Goal: Information Seeking & Learning: Find specific fact

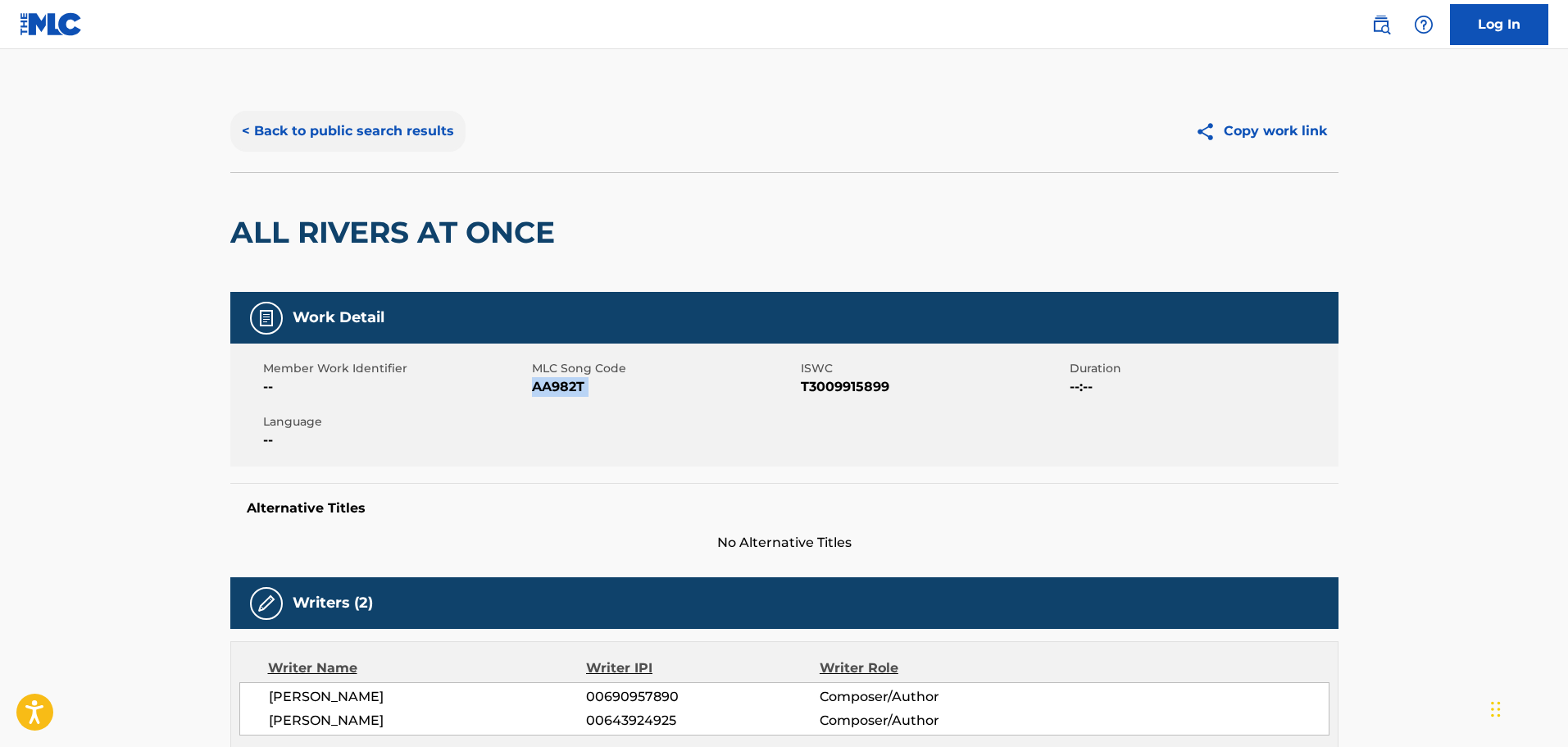
click at [355, 130] on button "< Back to public search results" at bounding box center [347, 131] width 235 height 41
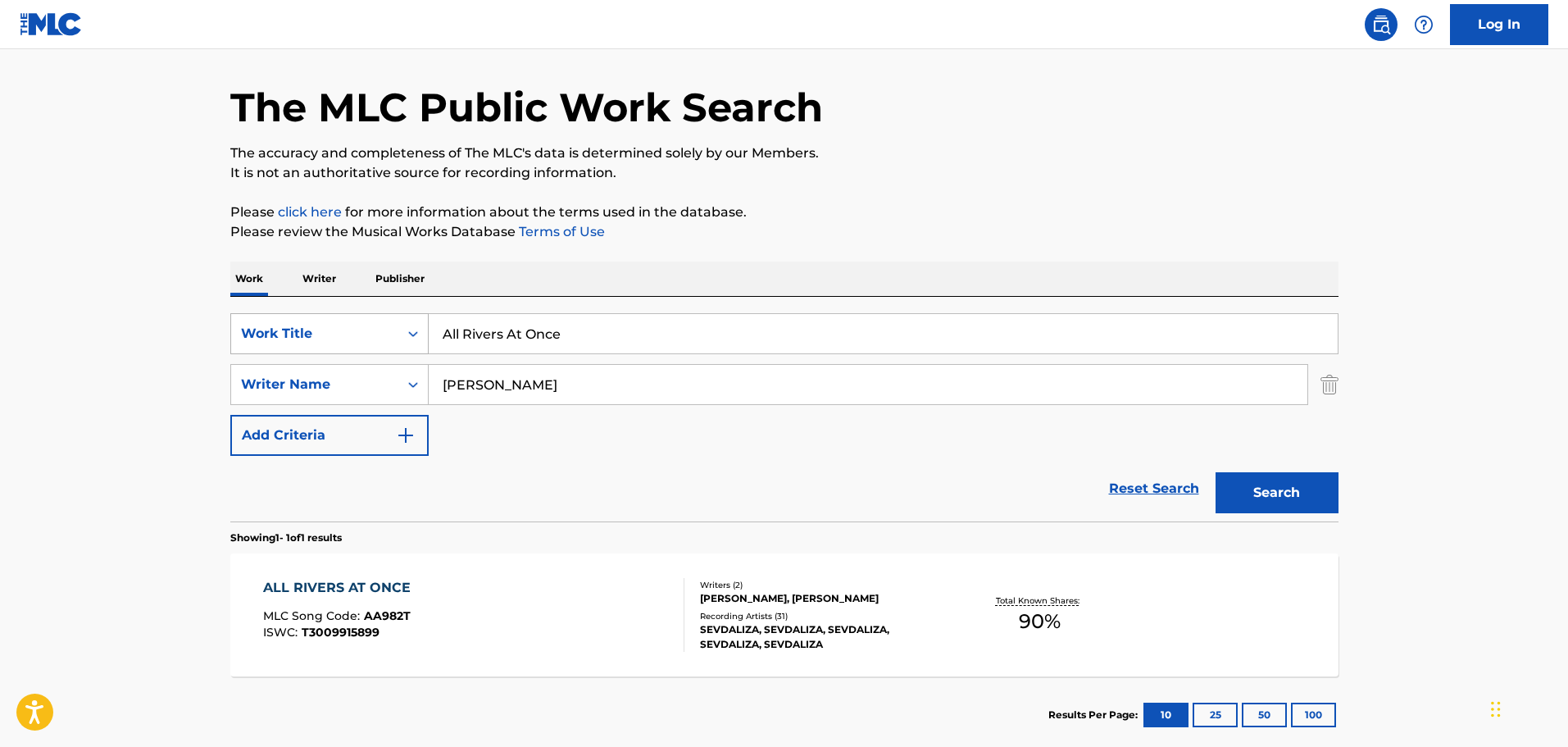
click at [265, 328] on div "Work Title" at bounding box center [314, 333] width 147 height 19
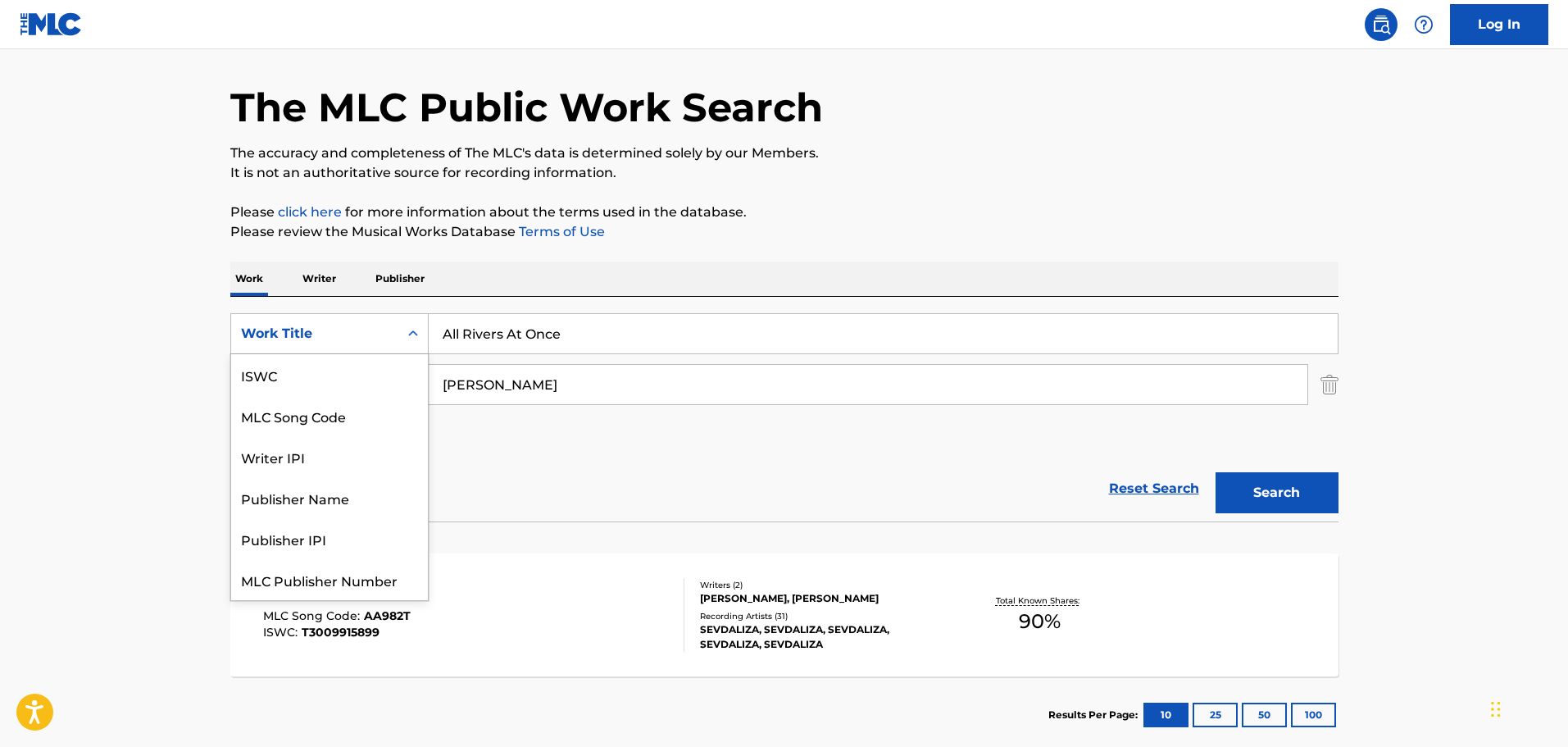
scroll to position [41, 0]
click at [297, 380] on div "MLC Song Code" at bounding box center [329, 374] width 197 height 41
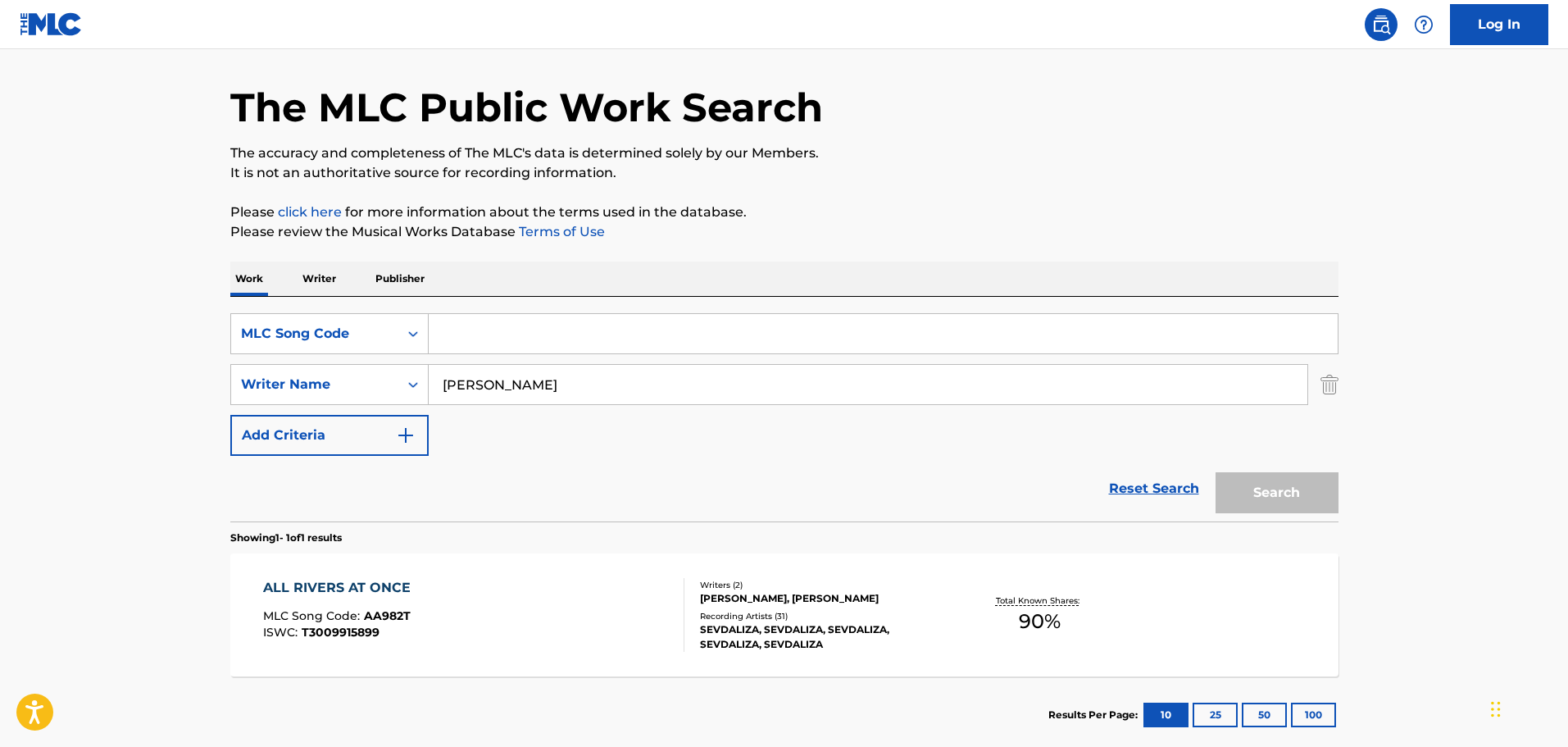
click at [447, 341] on input "Search Form" at bounding box center [883, 334] width 909 height 40
paste input "AVDAIV"
type input "AVDAIV"
drag, startPoint x: 568, startPoint y: 383, endPoint x: 420, endPoint y: 384, distance: 148.0
click at [420, 384] on div "SearchWithCriteria96e691db-098d-4206-a36a-be81b279bee9 Writer Name [PERSON_NAME]" at bounding box center [784, 384] width 1109 height 41
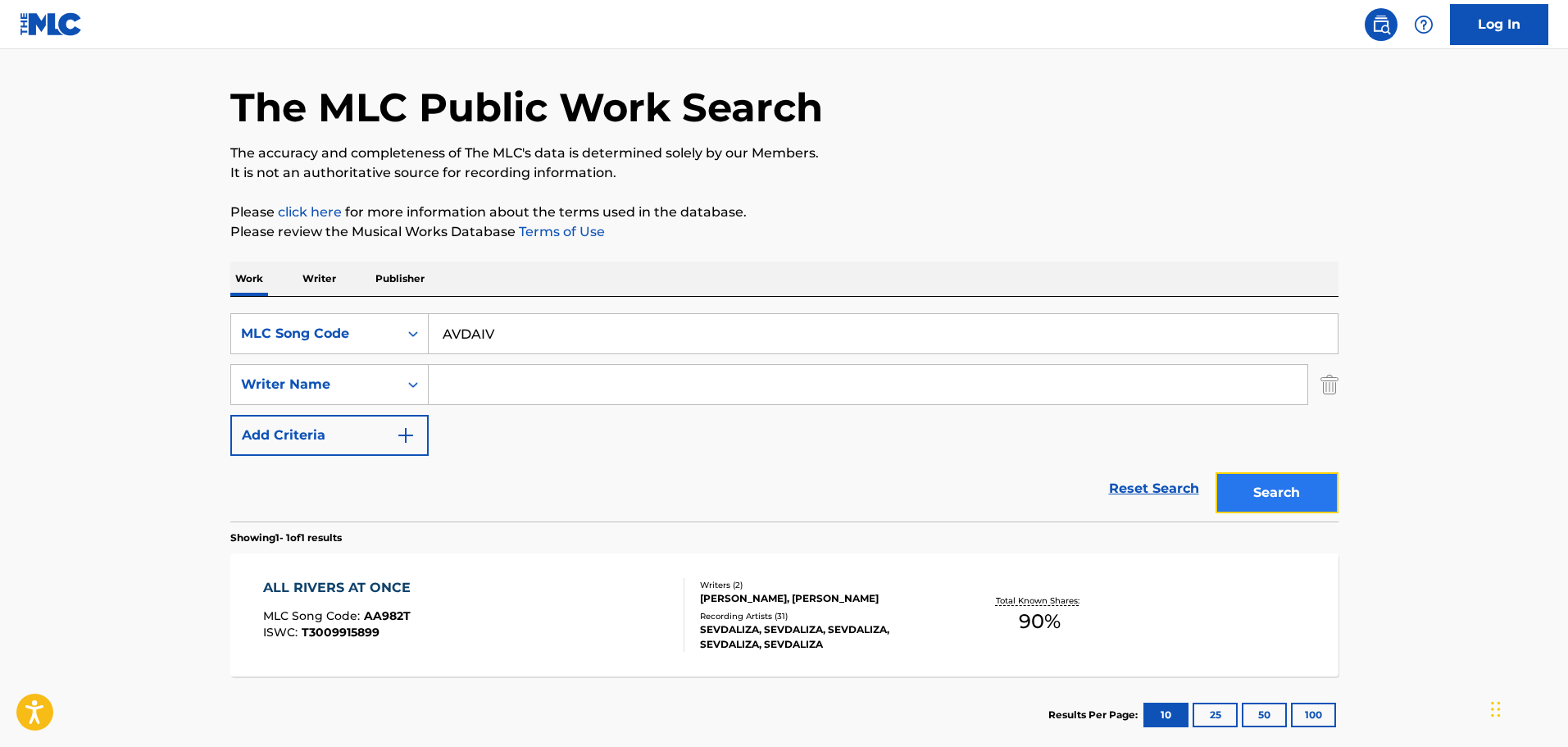
click at [1304, 493] on button "Search" at bounding box center [1277, 492] width 123 height 41
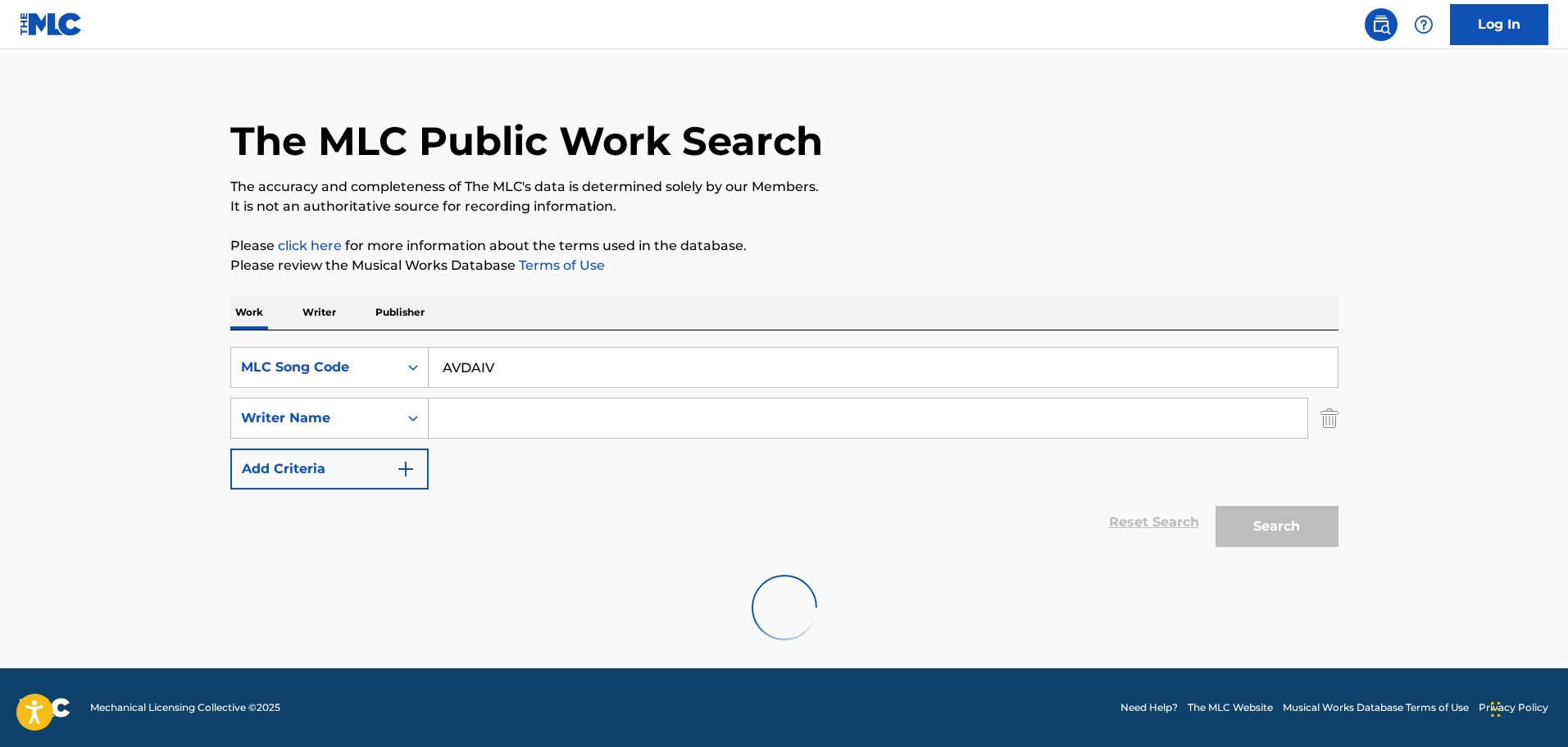
scroll to position [51, 0]
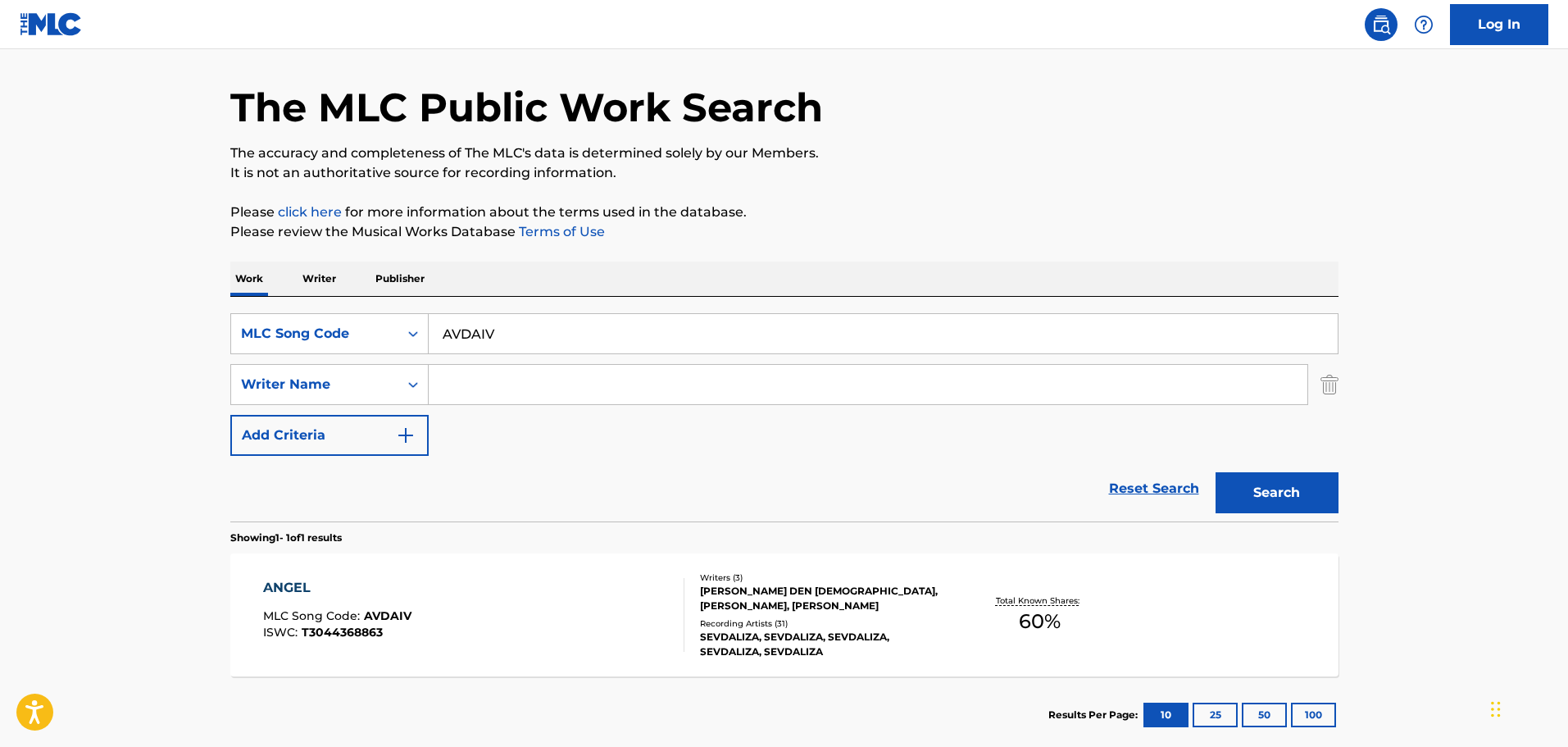
click at [786, 595] on div "[PERSON_NAME] DEN [DEMOGRAPHIC_DATA], [PERSON_NAME], [PERSON_NAME]" at bounding box center [824, 599] width 248 height 30
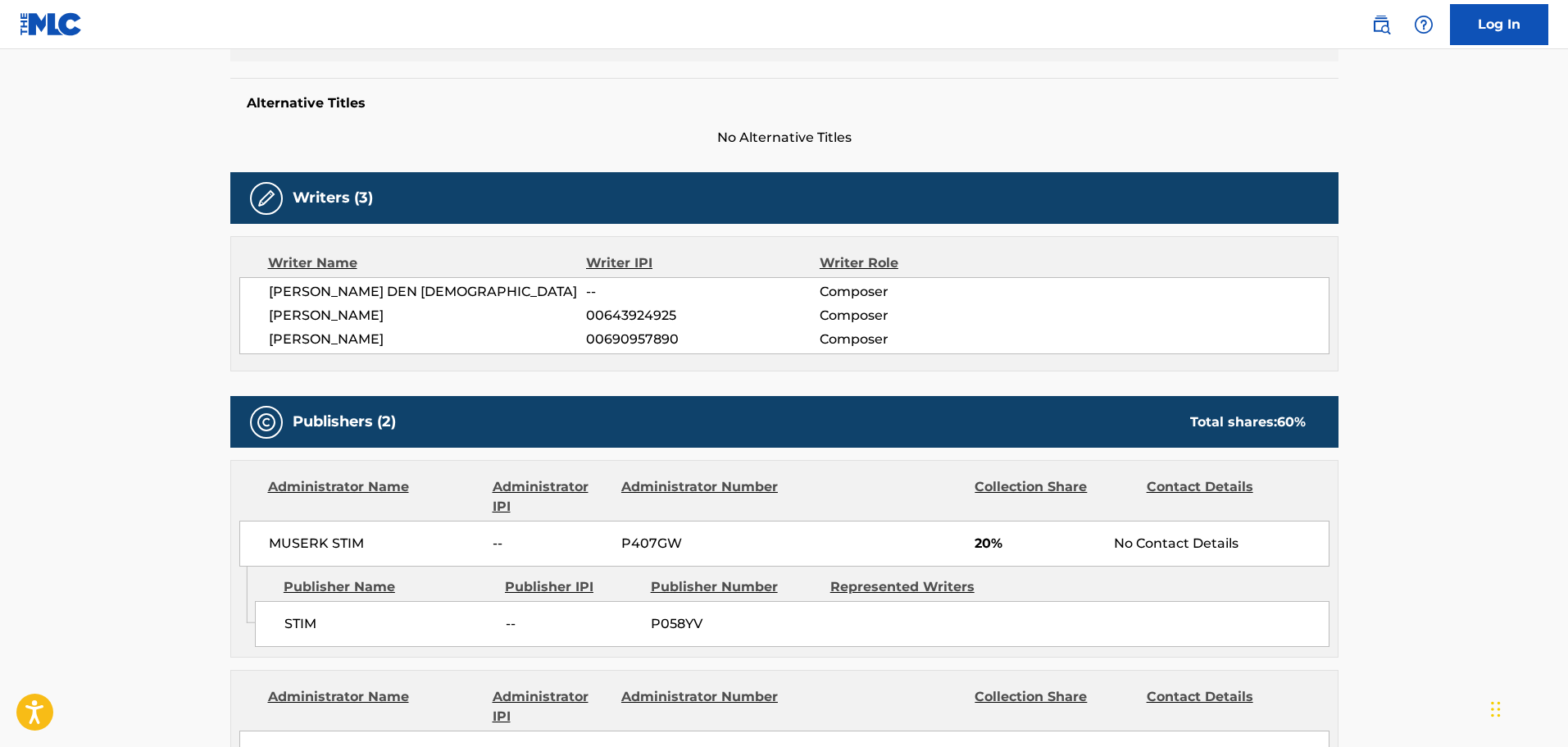
scroll to position [411, 0]
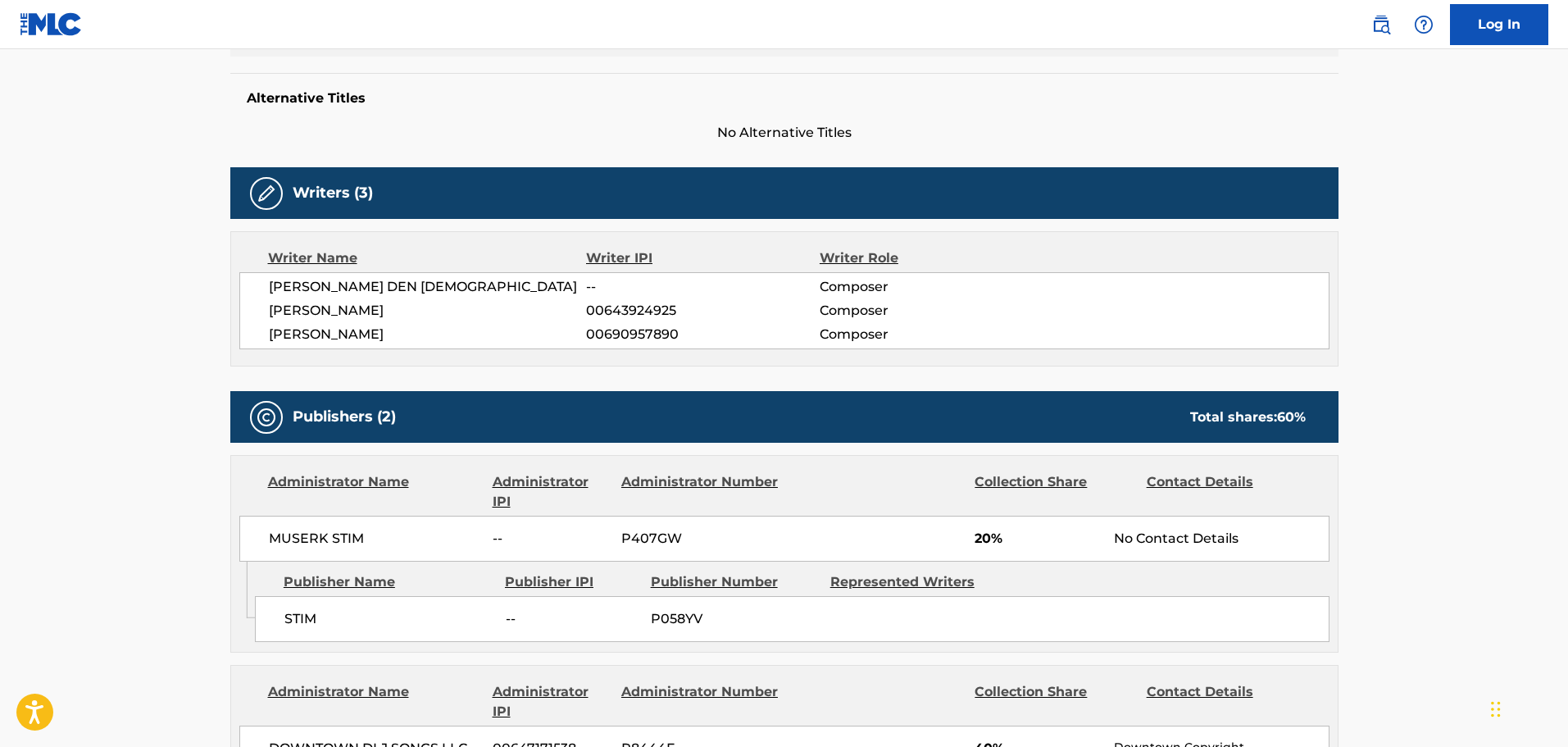
drag, startPoint x: 399, startPoint y: 342, endPoint x: 269, endPoint y: 339, distance: 130.0
click at [269, 339] on span "[PERSON_NAME]" at bounding box center [428, 334] width 318 height 19
copy span "[PERSON_NAME]"
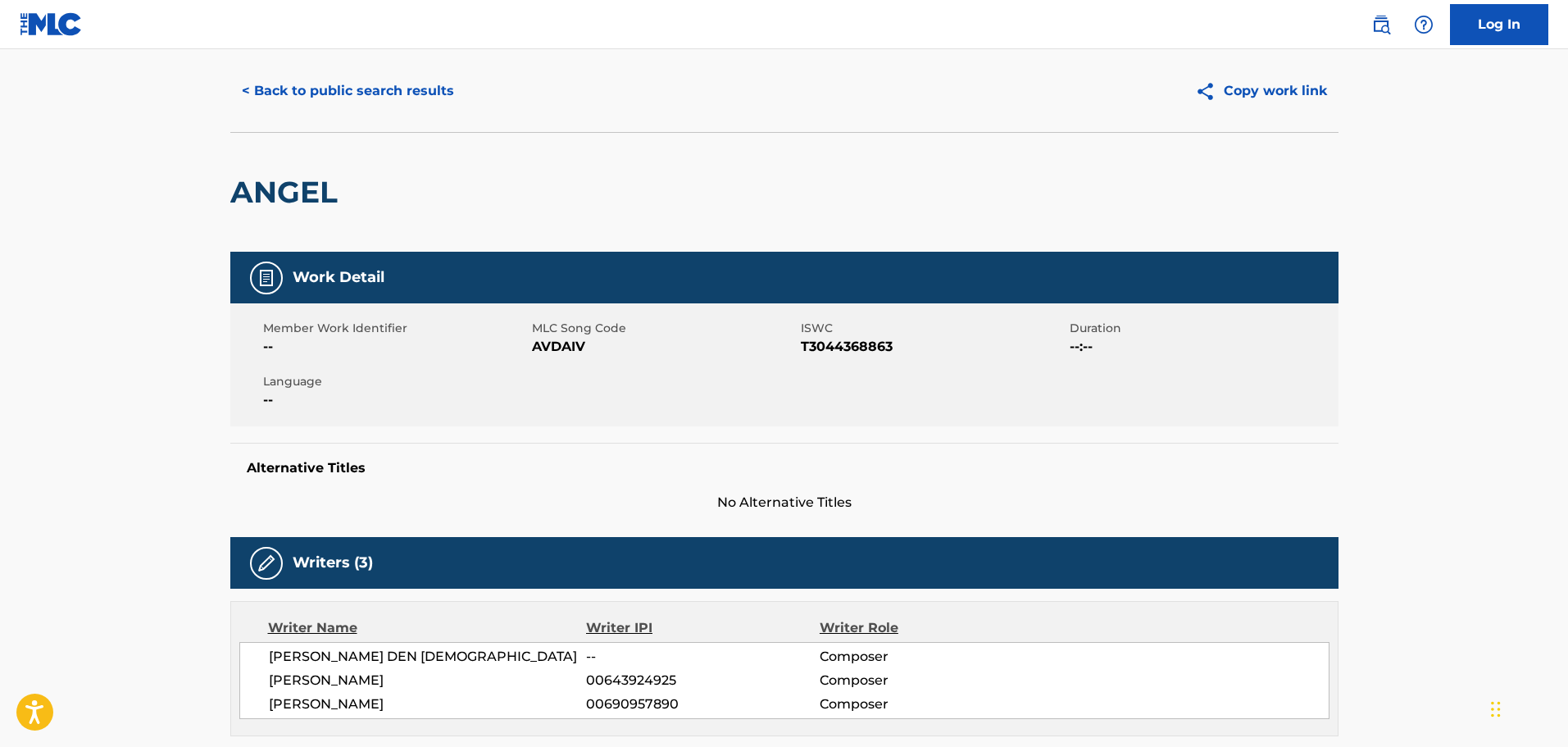
scroll to position [0, 0]
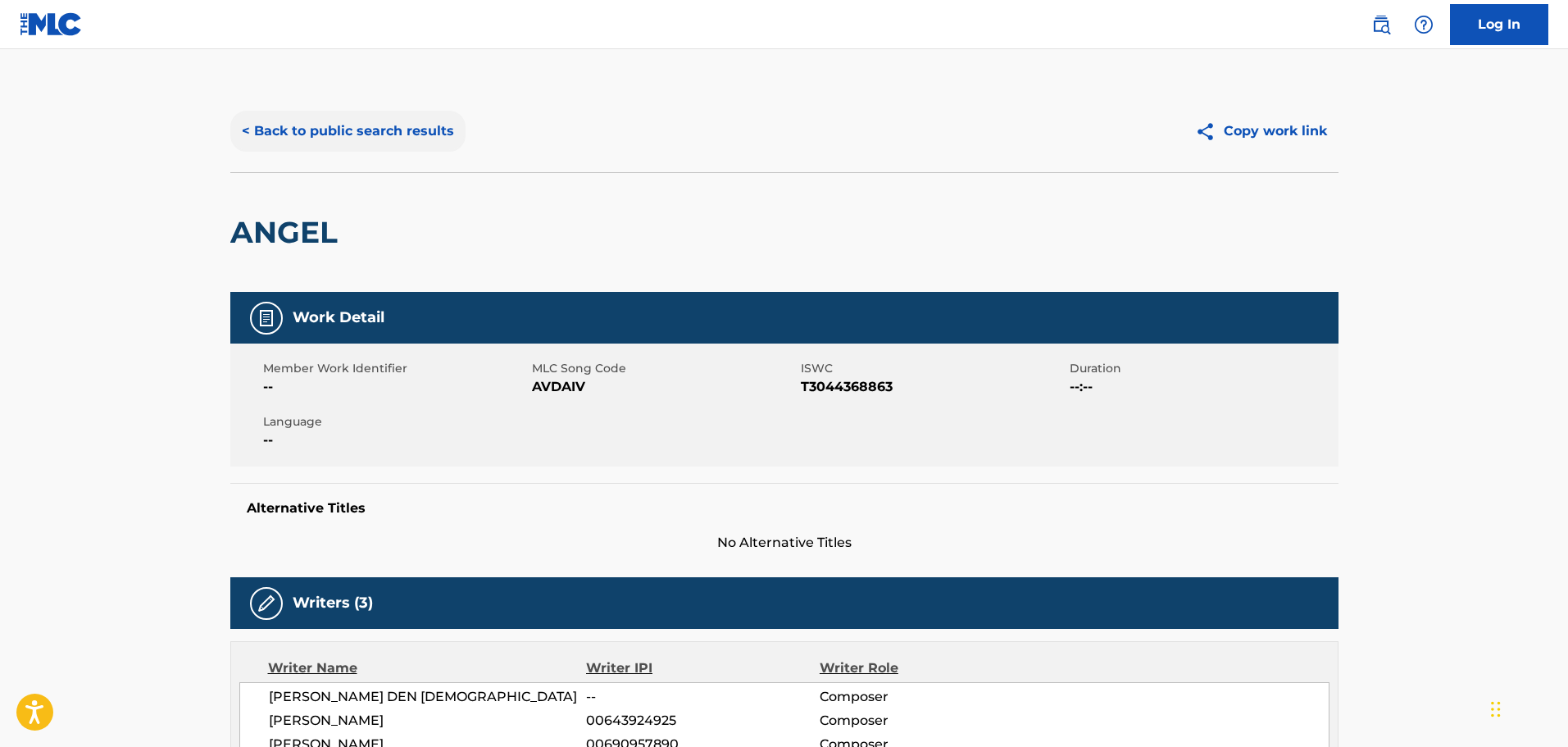
click at [366, 131] on button "< Back to public search results" at bounding box center [347, 131] width 235 height 41
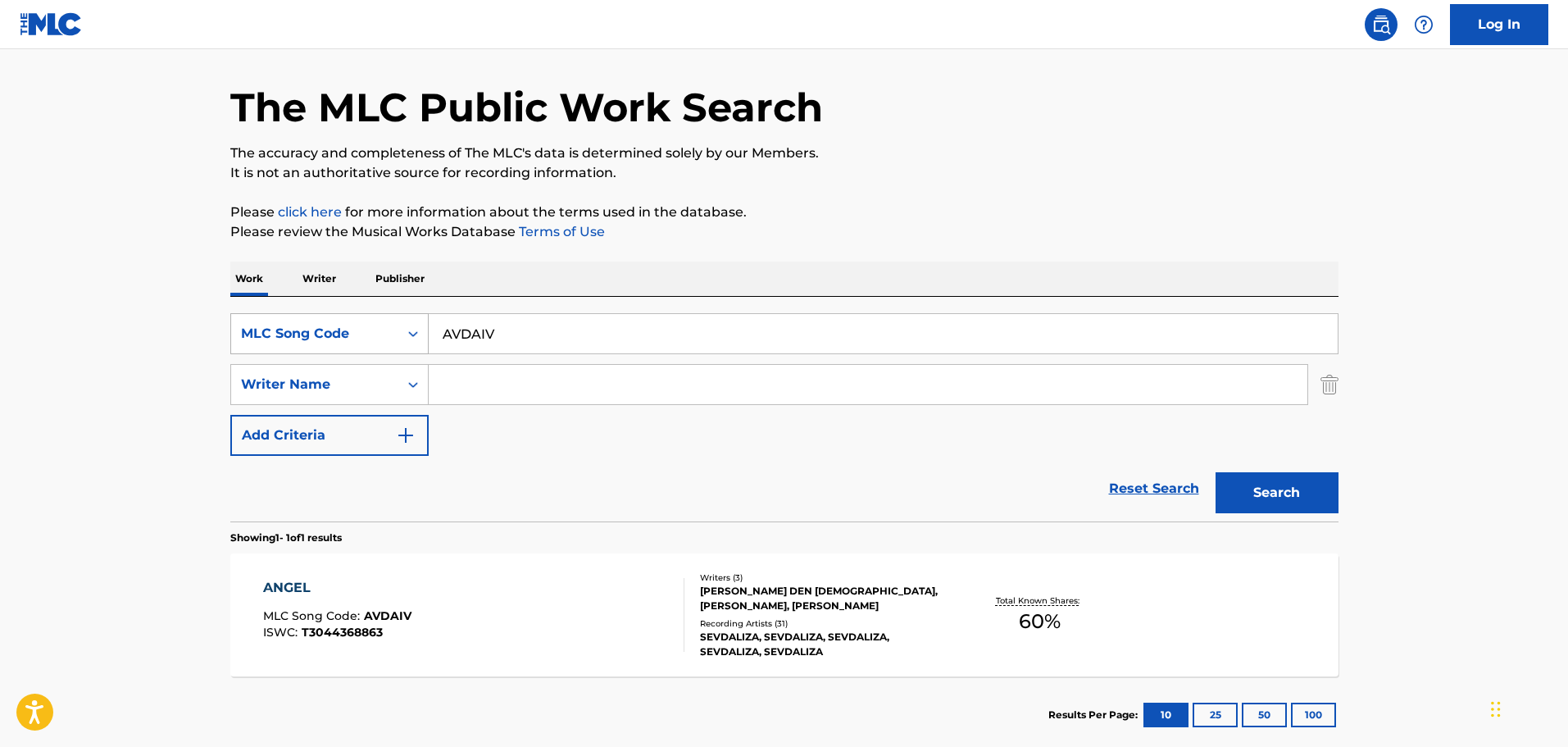
click at [363, 341] on div "MLC Song Code" at bounding box center [314, 333] width 147 height 19
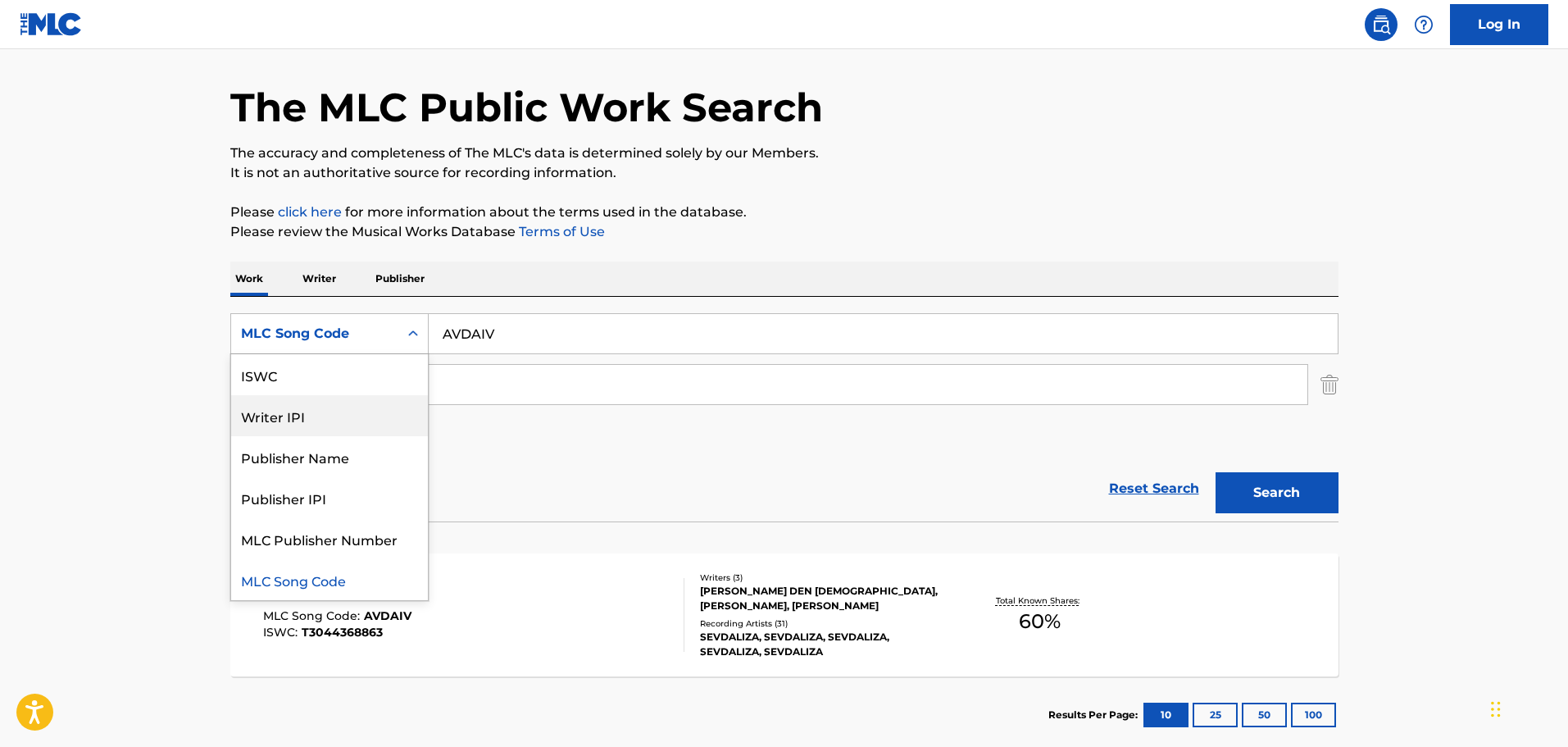
scroll to position [0, 0]
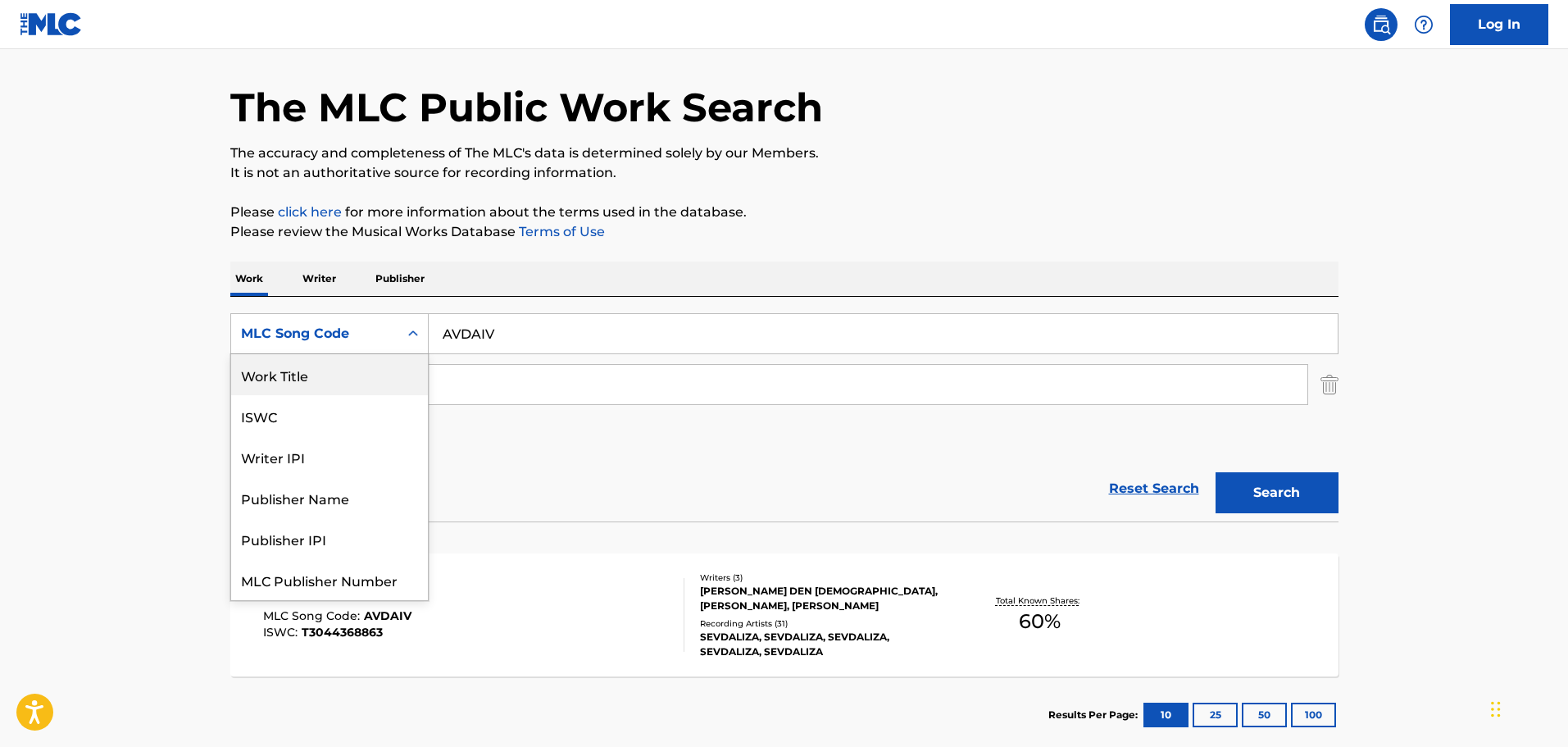
click at [298, 382] on div "Work Title" at bounding box center [329, 374] width 197 height 41
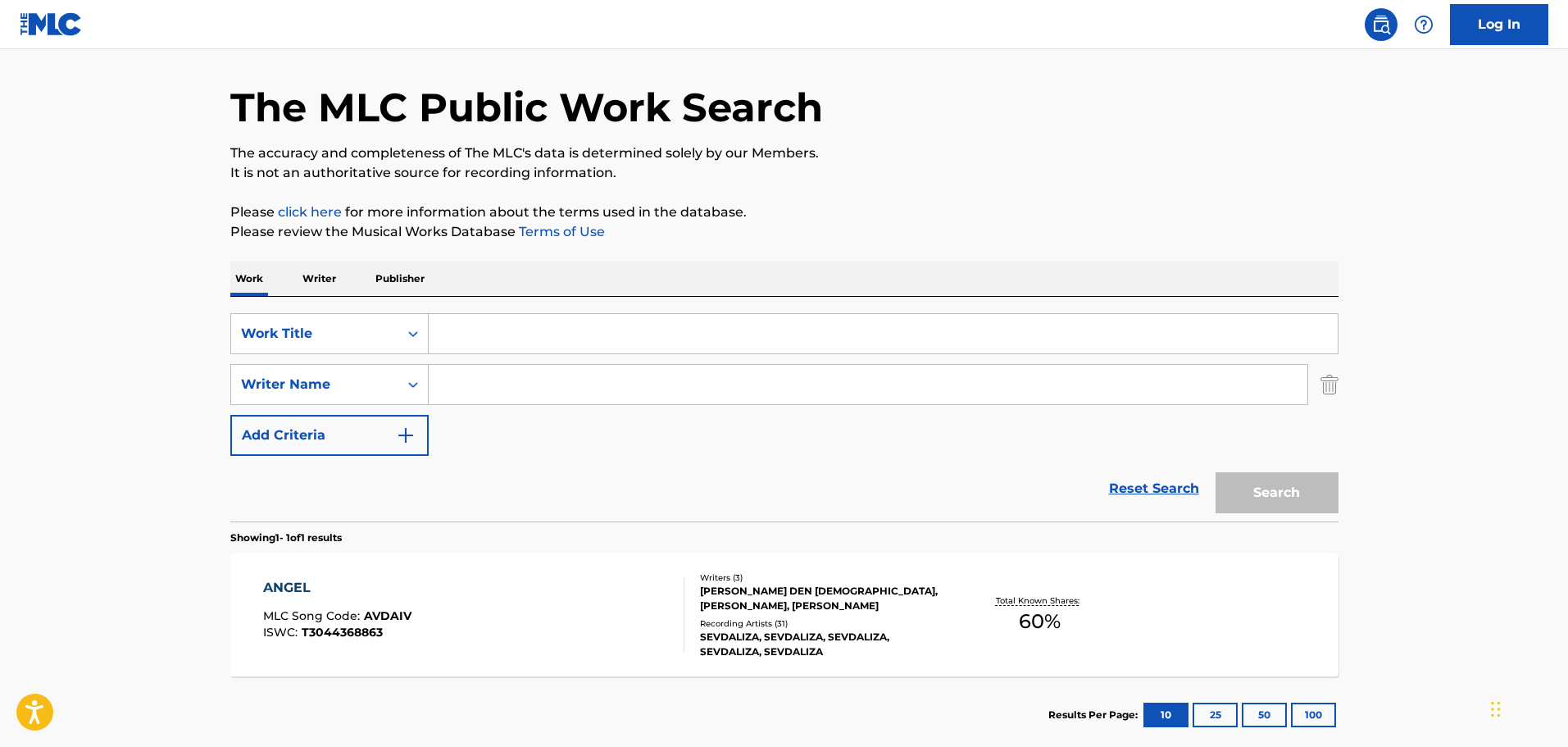
click at [518, 343] on input "Search Form" at bounding box center [883, 334] width 909 height 40
click at [472, 390] on input "Search Form" at bounding box center [868, 384] width 879 height 40
paste input "[PERSON_NAME]"
type input "[PERSON_NAME]"
click at [502, 341] on input "Search Form" at bounding box center [883, 334] width 909 height 40
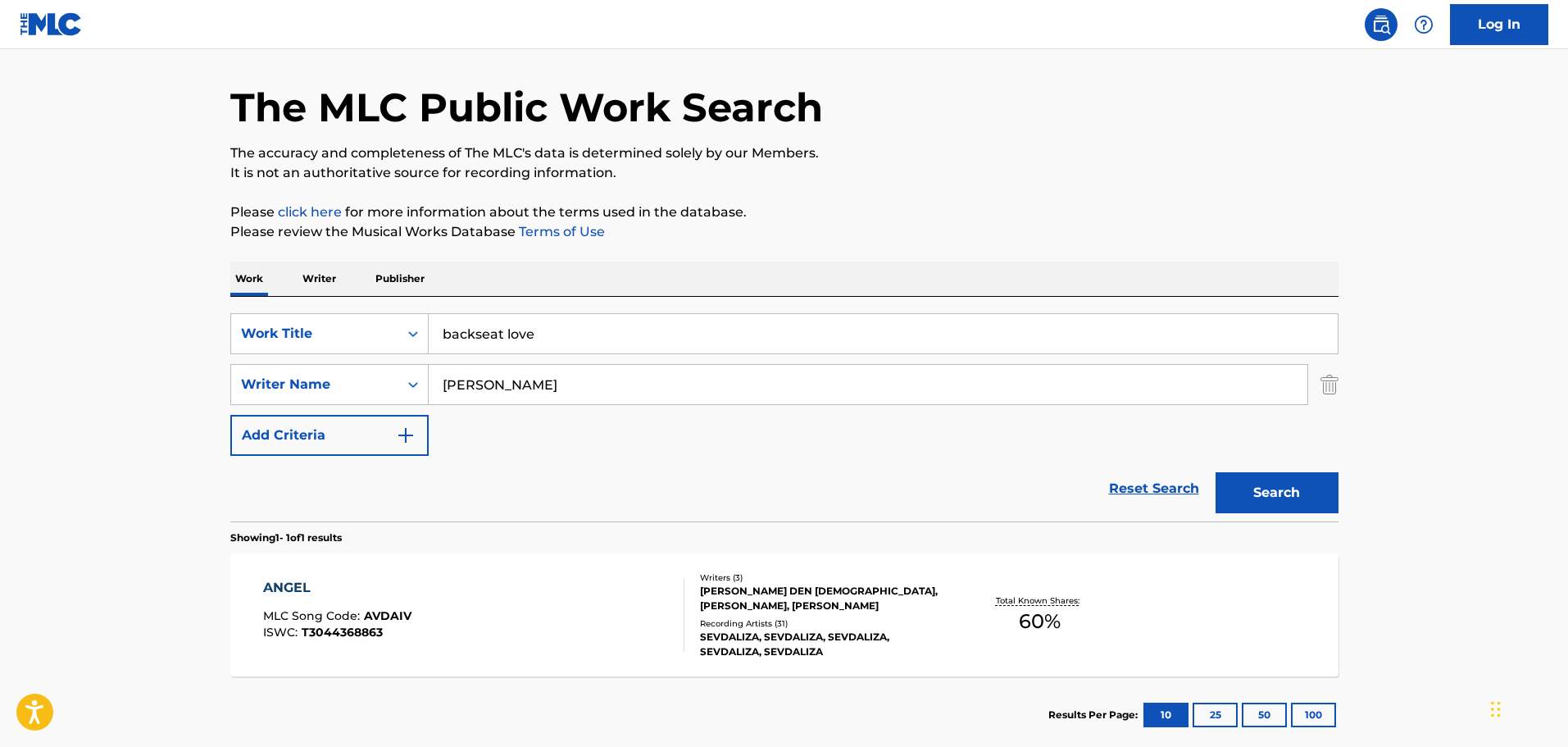
type input "backseat love"
click at [1216, 472] on button "Search" at bounding box center [1277, 492] width 123 height 41
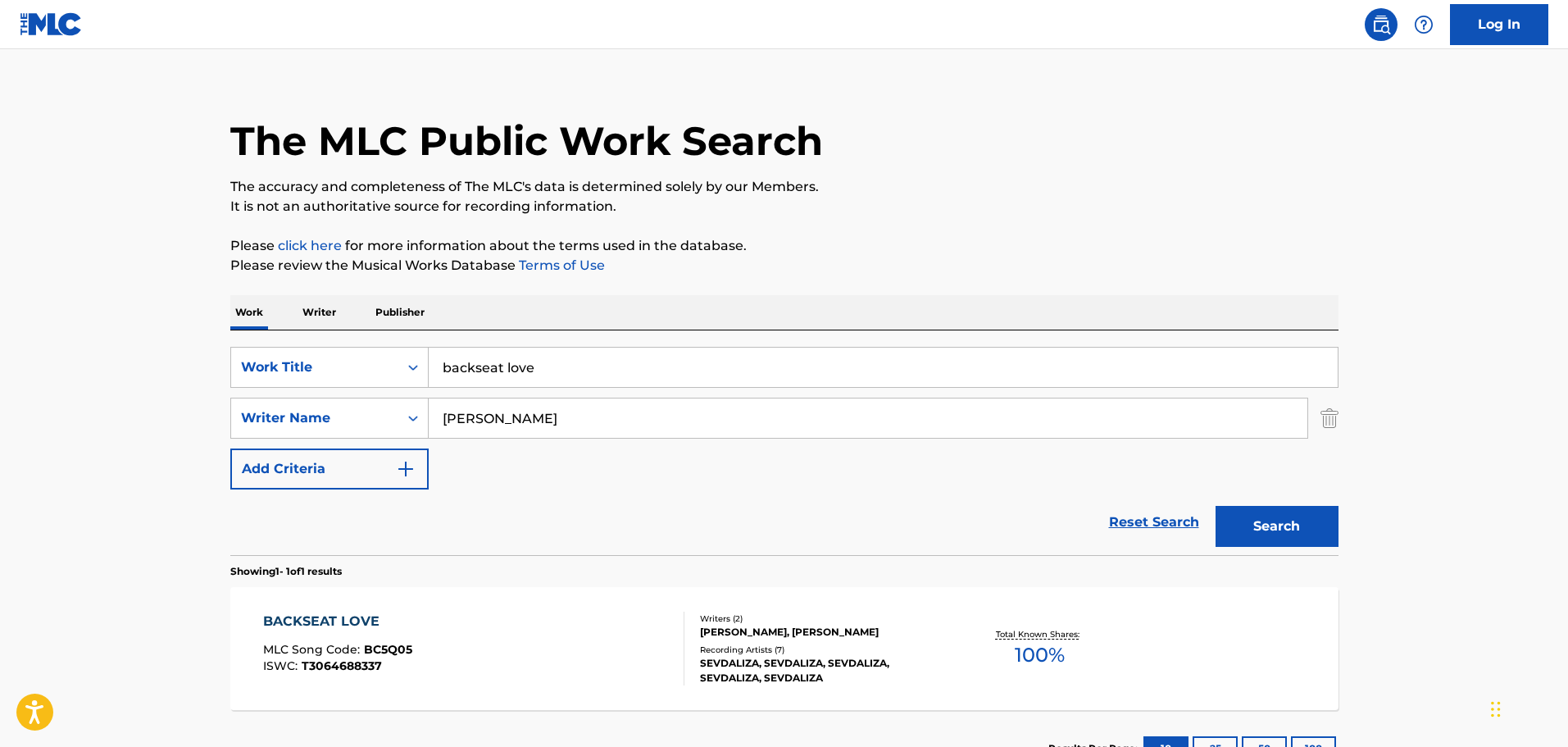
scroll to position [51, 0]
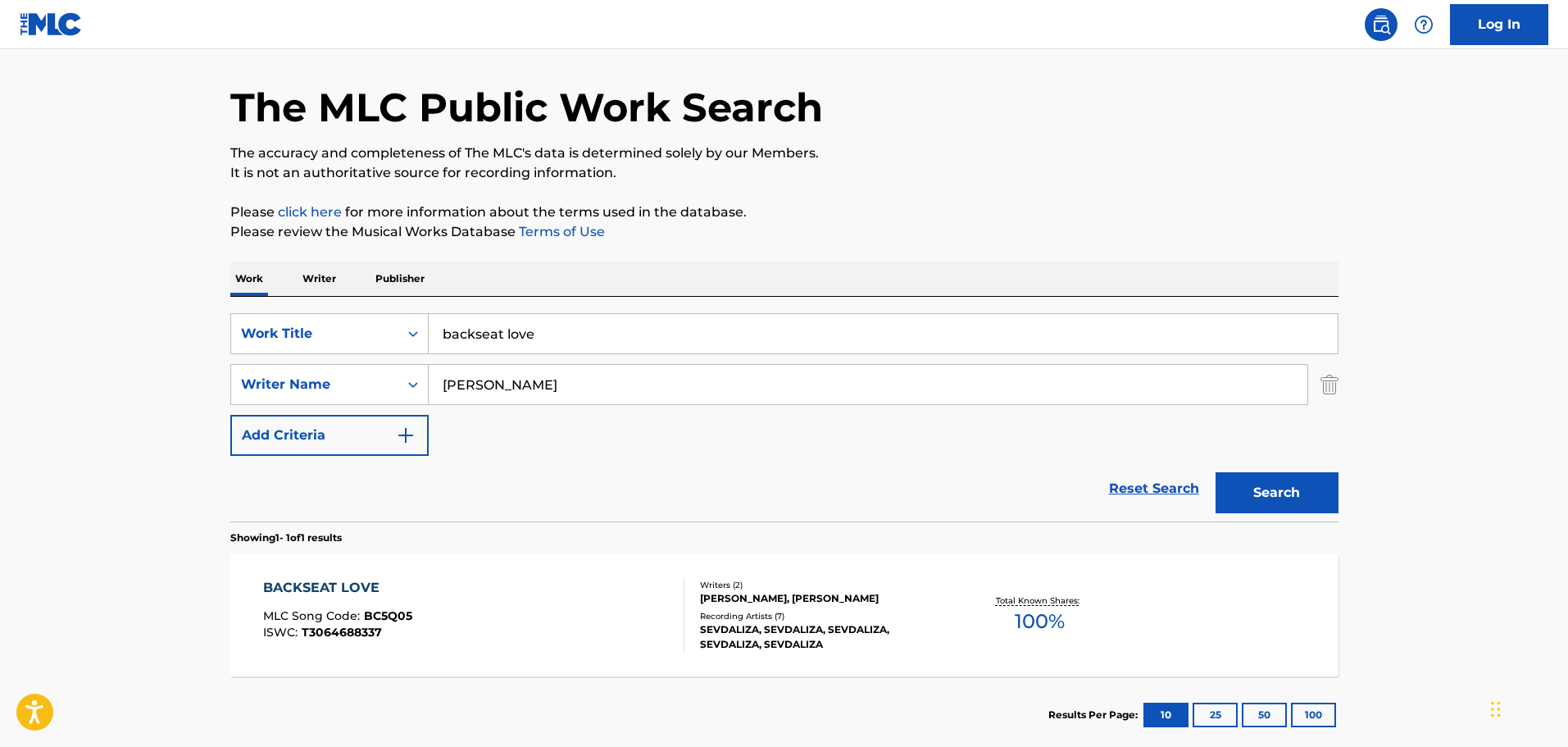
click at [768, 605] on div "[PERSON_NAME], [PERSON_NAME]" at bounding box center [824, 599] width 248 height 15
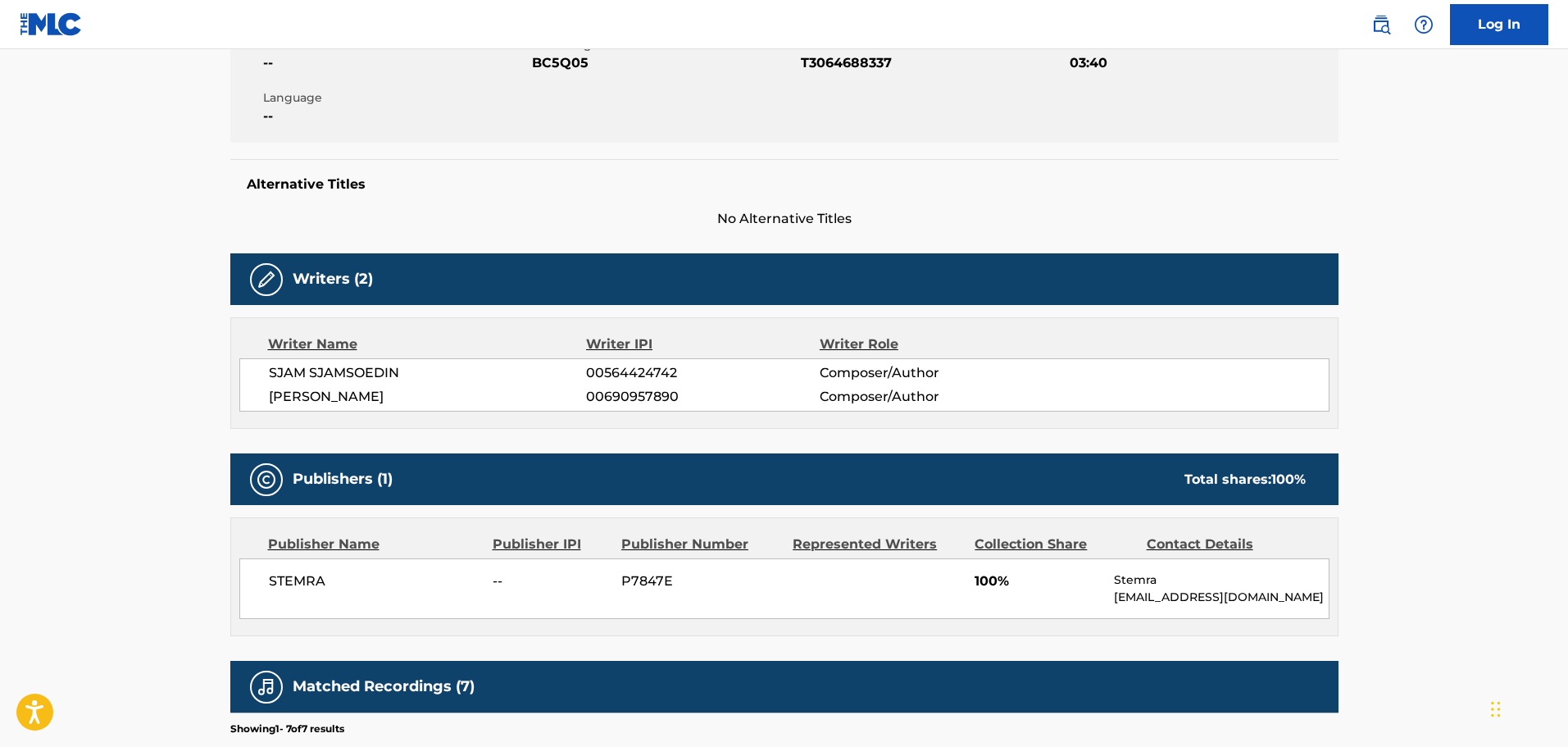
scroll to position [171, 0]
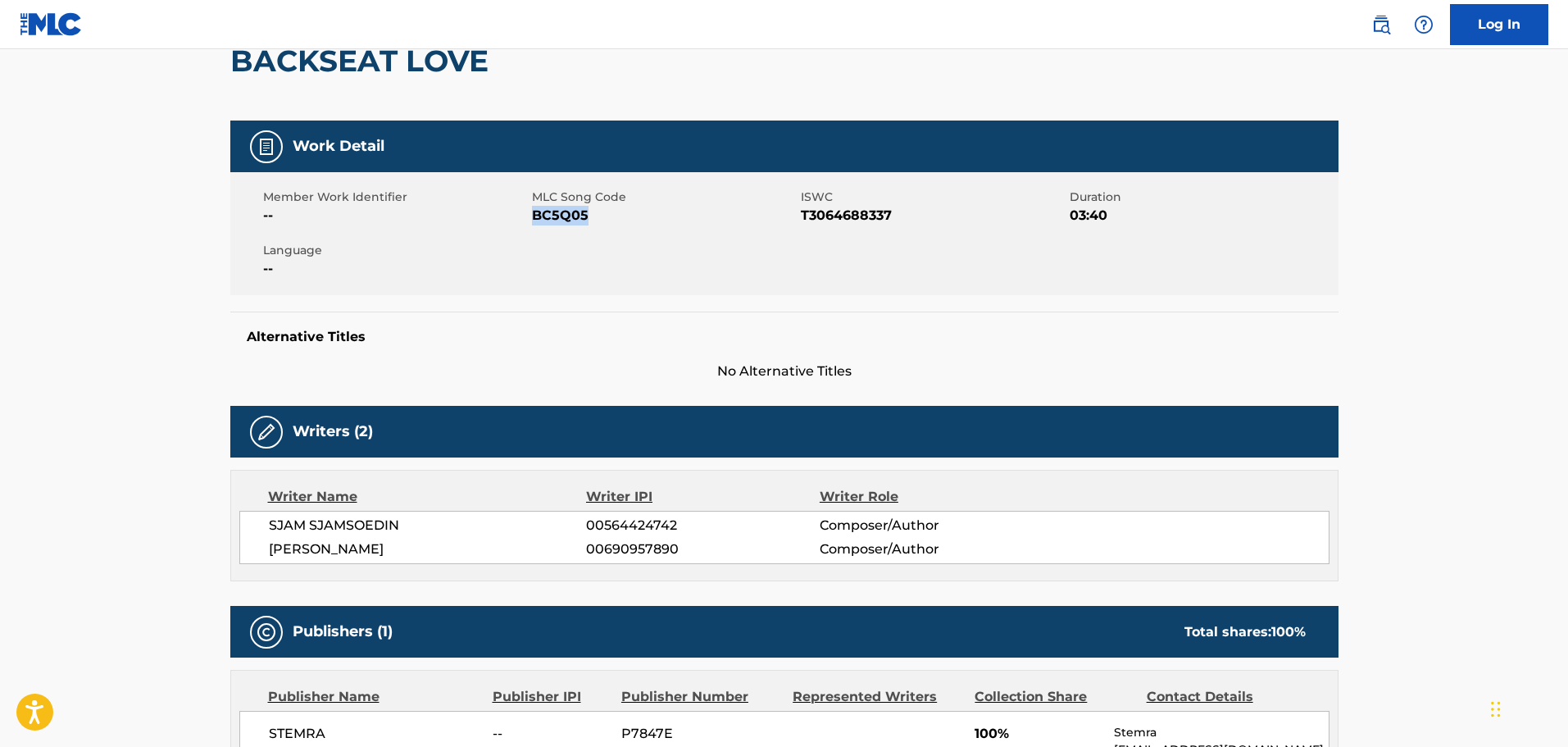
drag, startPoint x: 593, startPoint y: 218, endPoint x: 536, endPoint y: 225, distance: 57.4
click at [536, 225] on span "BC5Q05" at bounding box center [665, 215] width 265 height 19
copy span "BC5Q05"
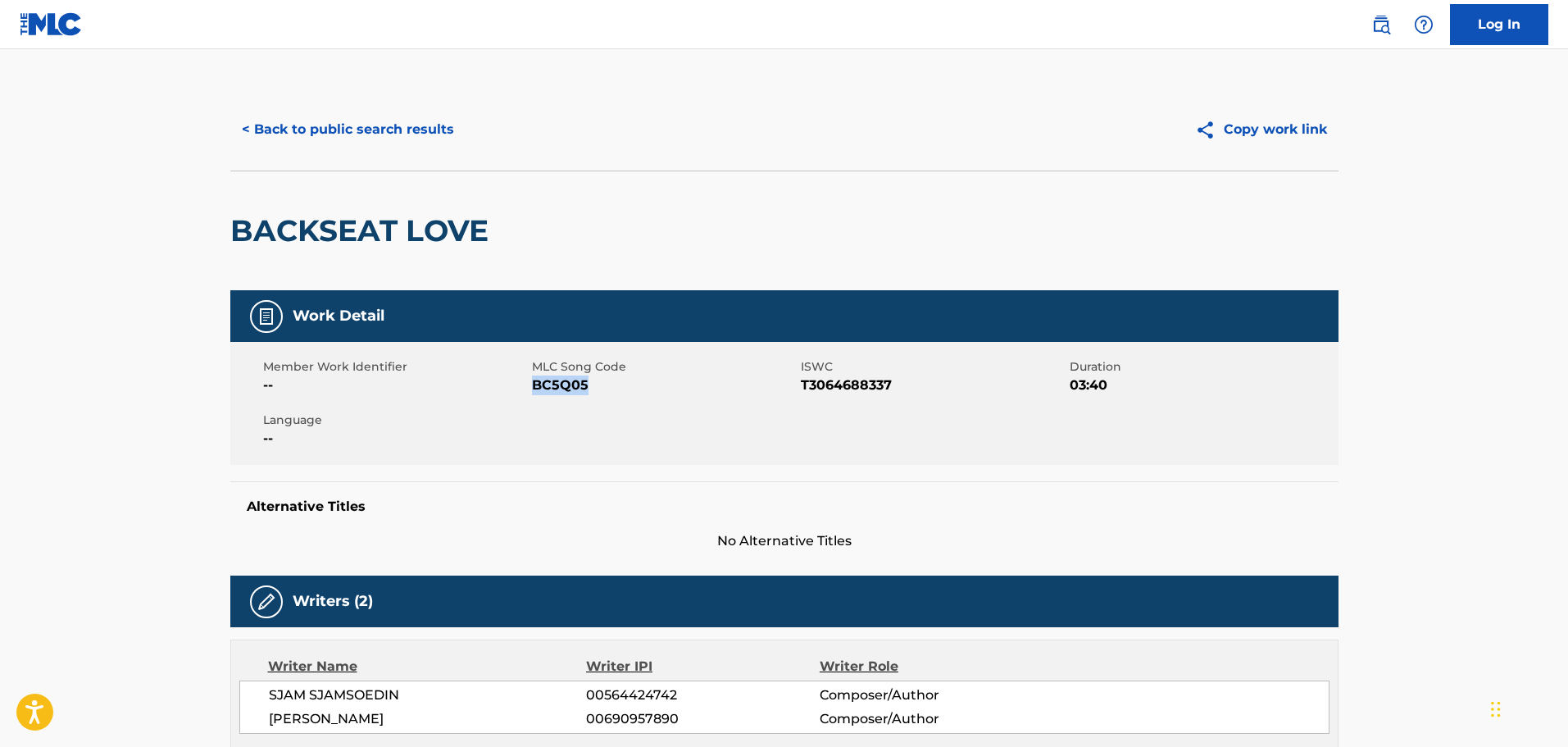
scroll to position [0, 0]
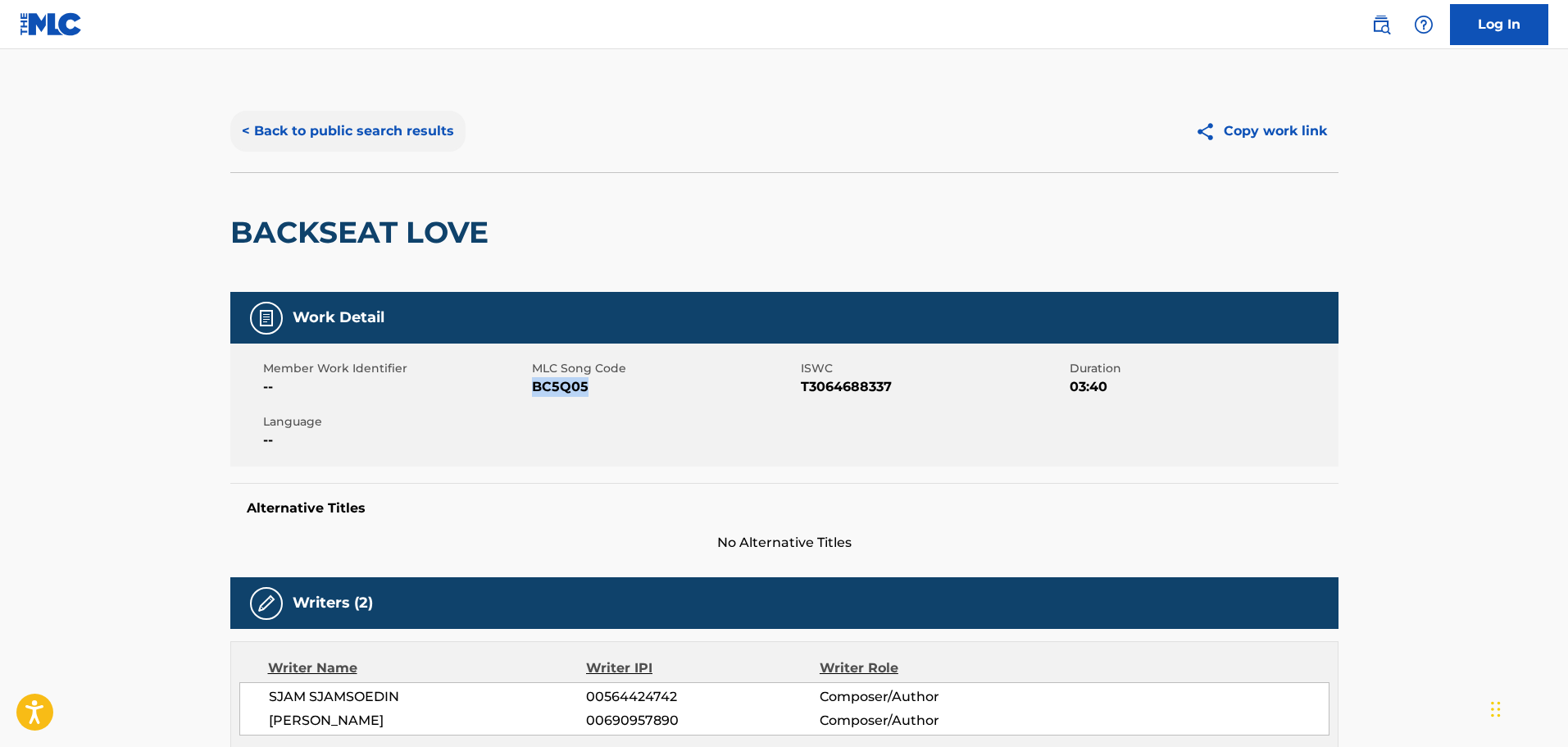
click at [415, 148] on button "< Back to public search results" at bounding box center [347, 131] width 235 height 41
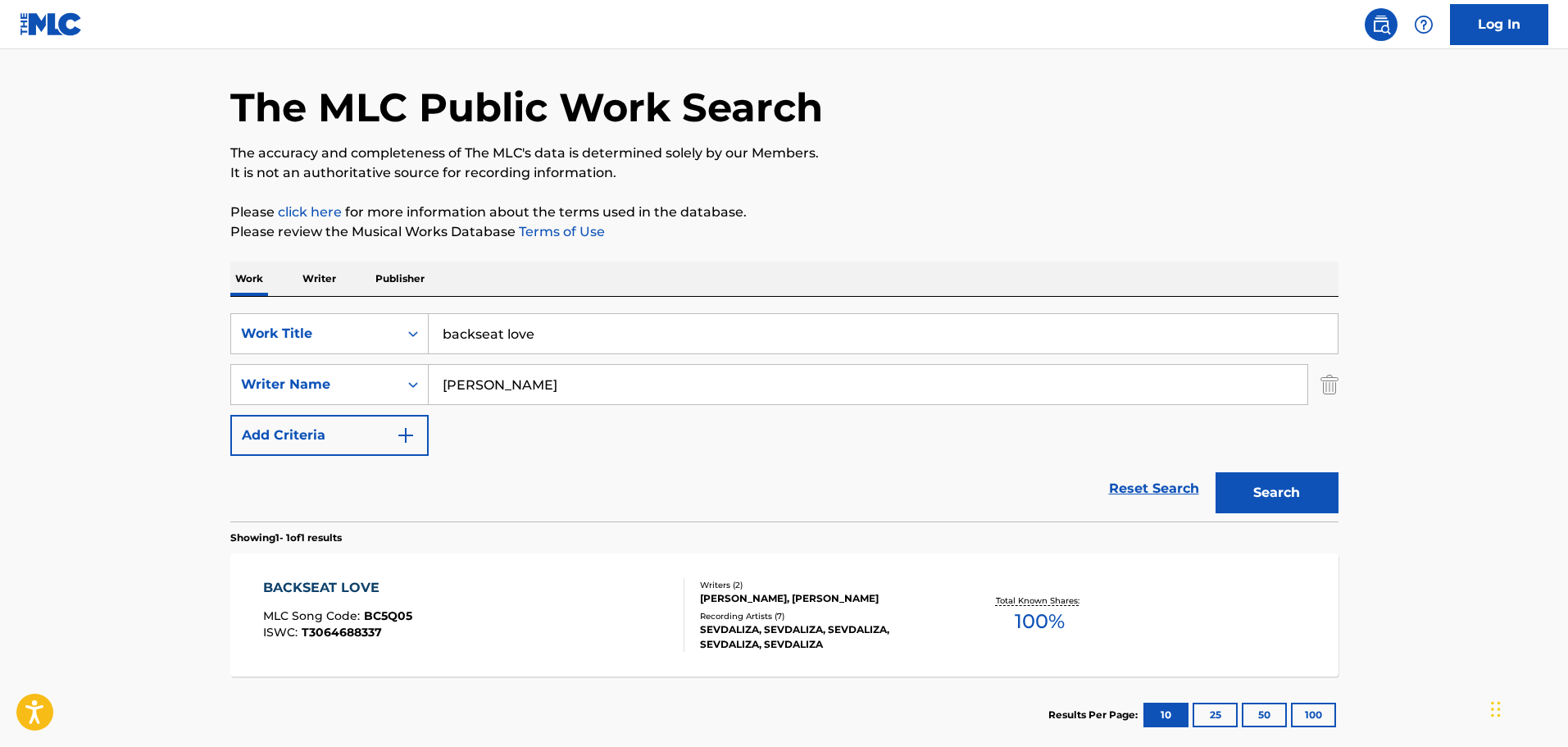
click at [538, 347] on input "backseat love" at bounding box center [883, 334] width 909 height 40
drag, startPoint x: 538, startPoint y: 335, endPoint x: 387, endPoint y: 335, distance: 151.0
click at [387, 335] on div "SearchWithCriteria26c71c12-ed18-47b8-95c8-2caf7843d4e2 Work Title backseat love" at bounding box center [784, 334] width 1109 height 41
paste input "Bebin"
type input "Bebin"
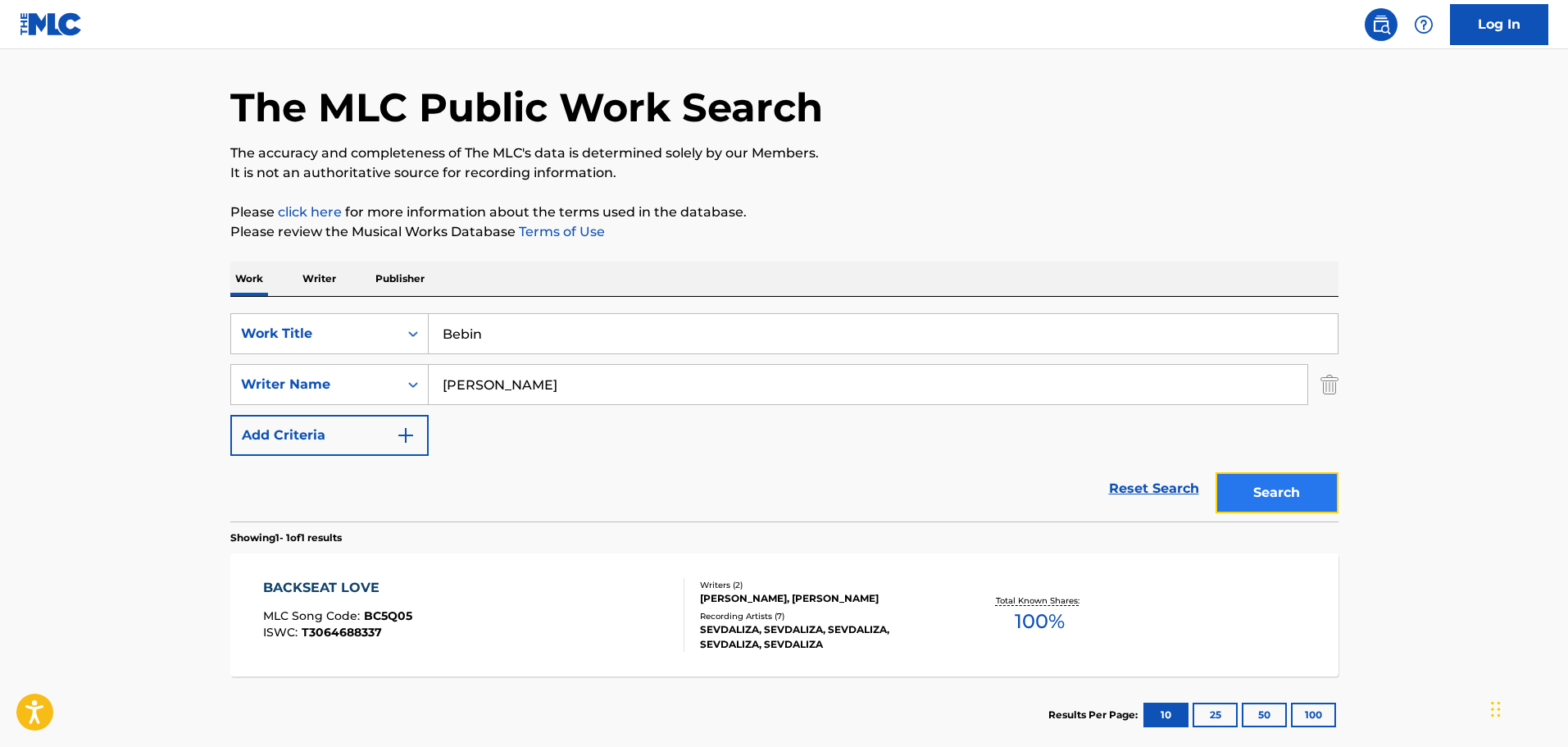
click at [1226, 494] on button "Search" at bounding box center [1277, 492] width 123 height 41
click at [721, 595] on div "[PERSON_NAME], [PERSON_NAME]" at bounding box center [824, 599] width 248 height 15
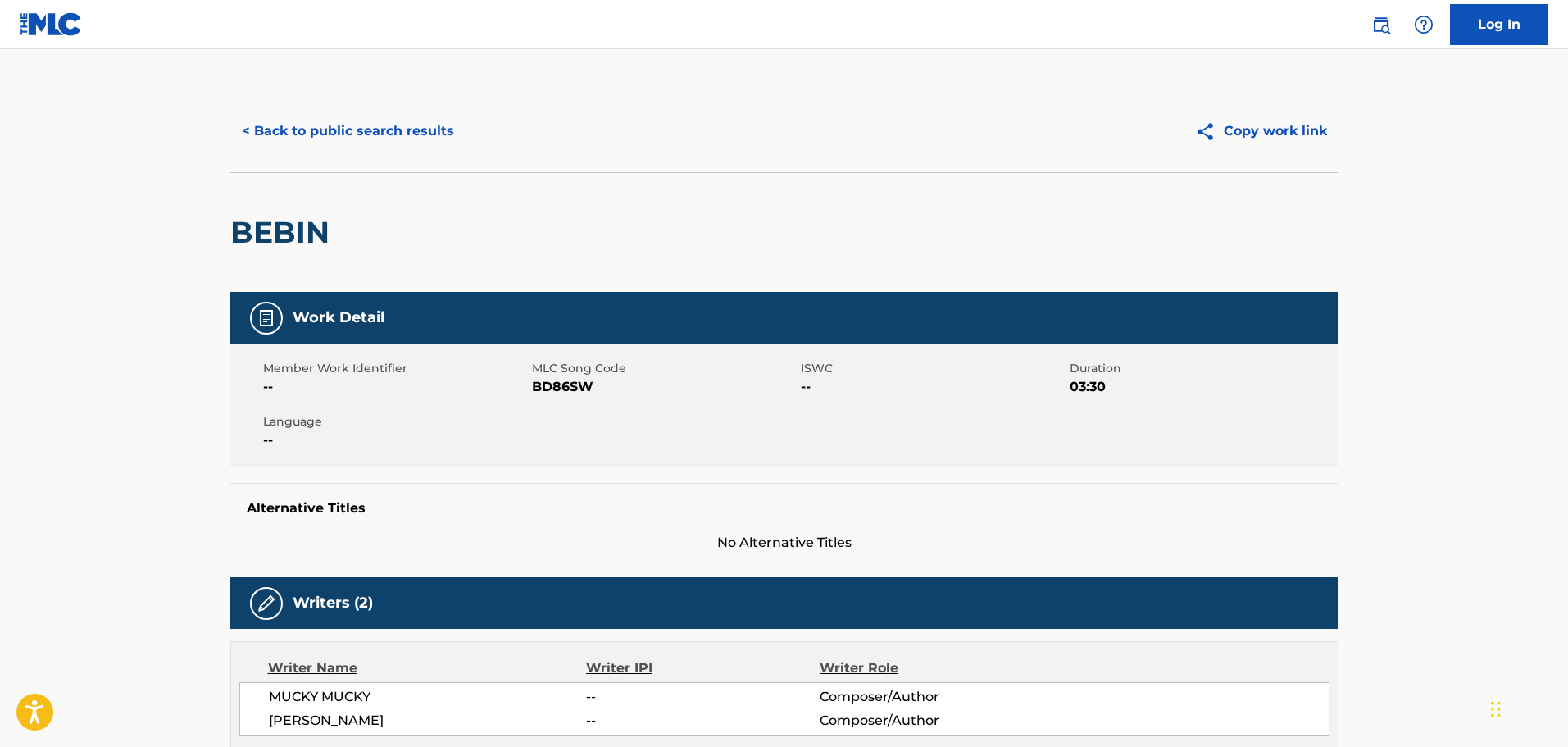
scroll to position [246, 0]
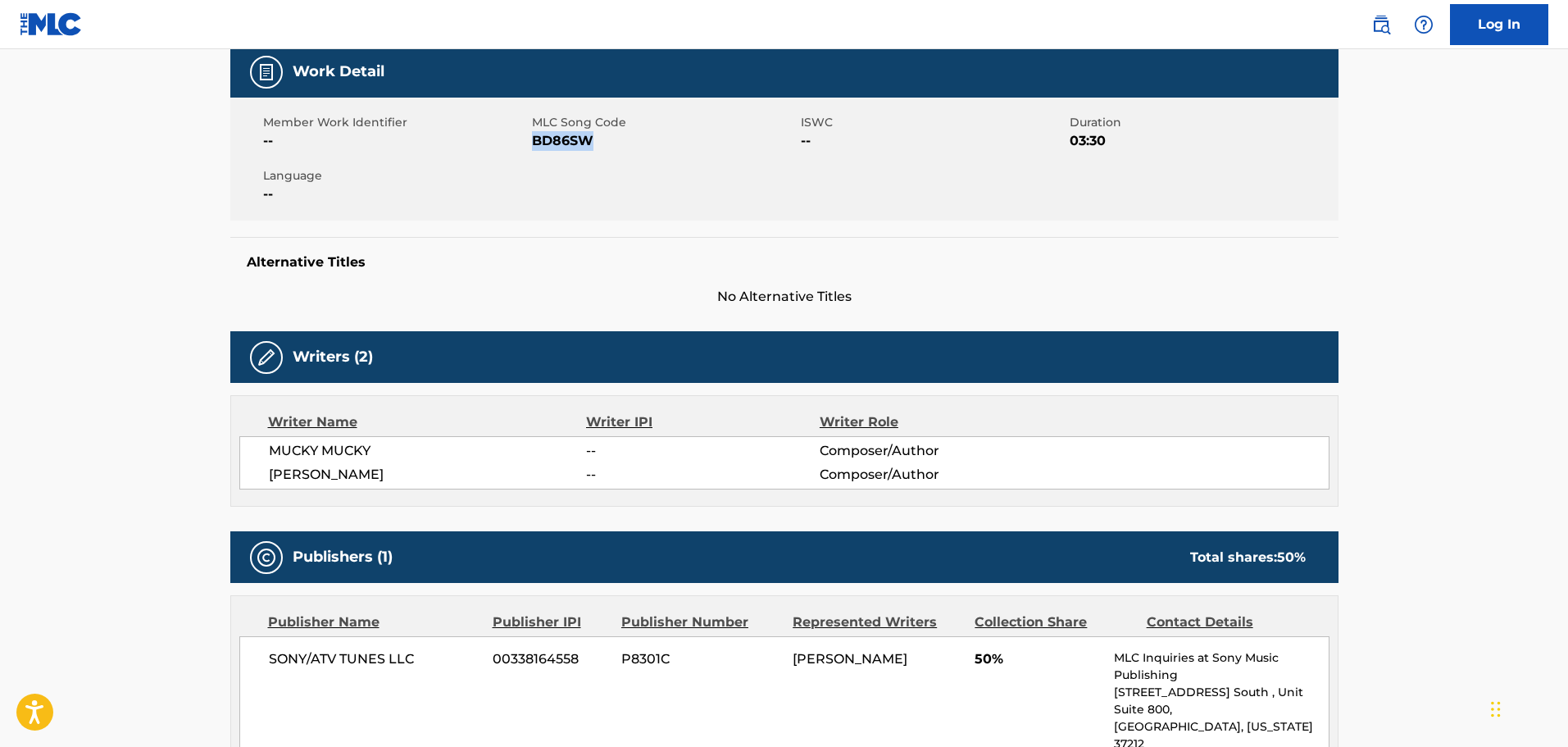
drag, startPoint x: 595, startPoint y: 144, endPoint x: 532, endPoint y: 143, distance: 63.0
click at [532, 143] on span "BD86SW" at bounding box center [665, 141] width 265 height 19
copy span "BD86SW"
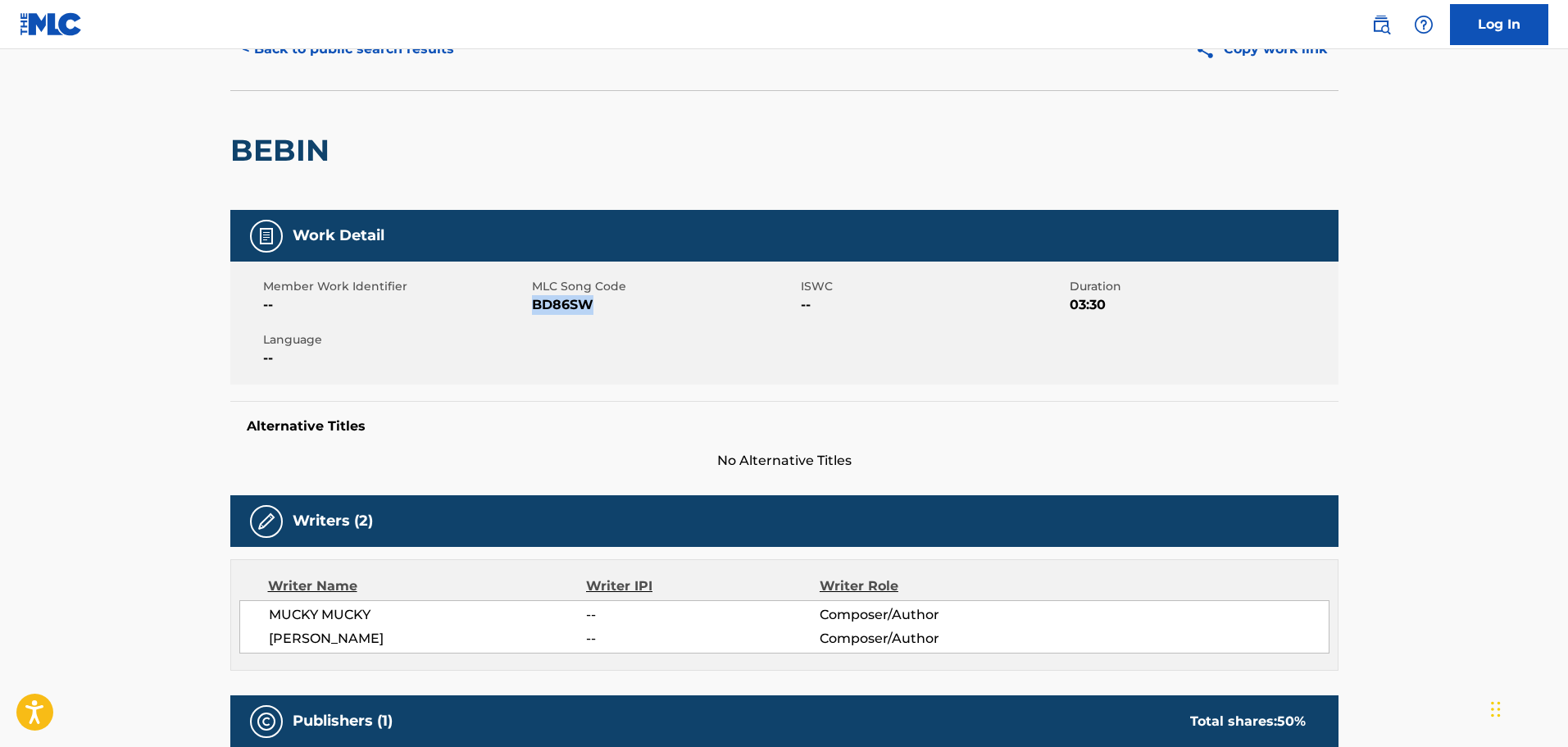
scroll to position [0, 0]
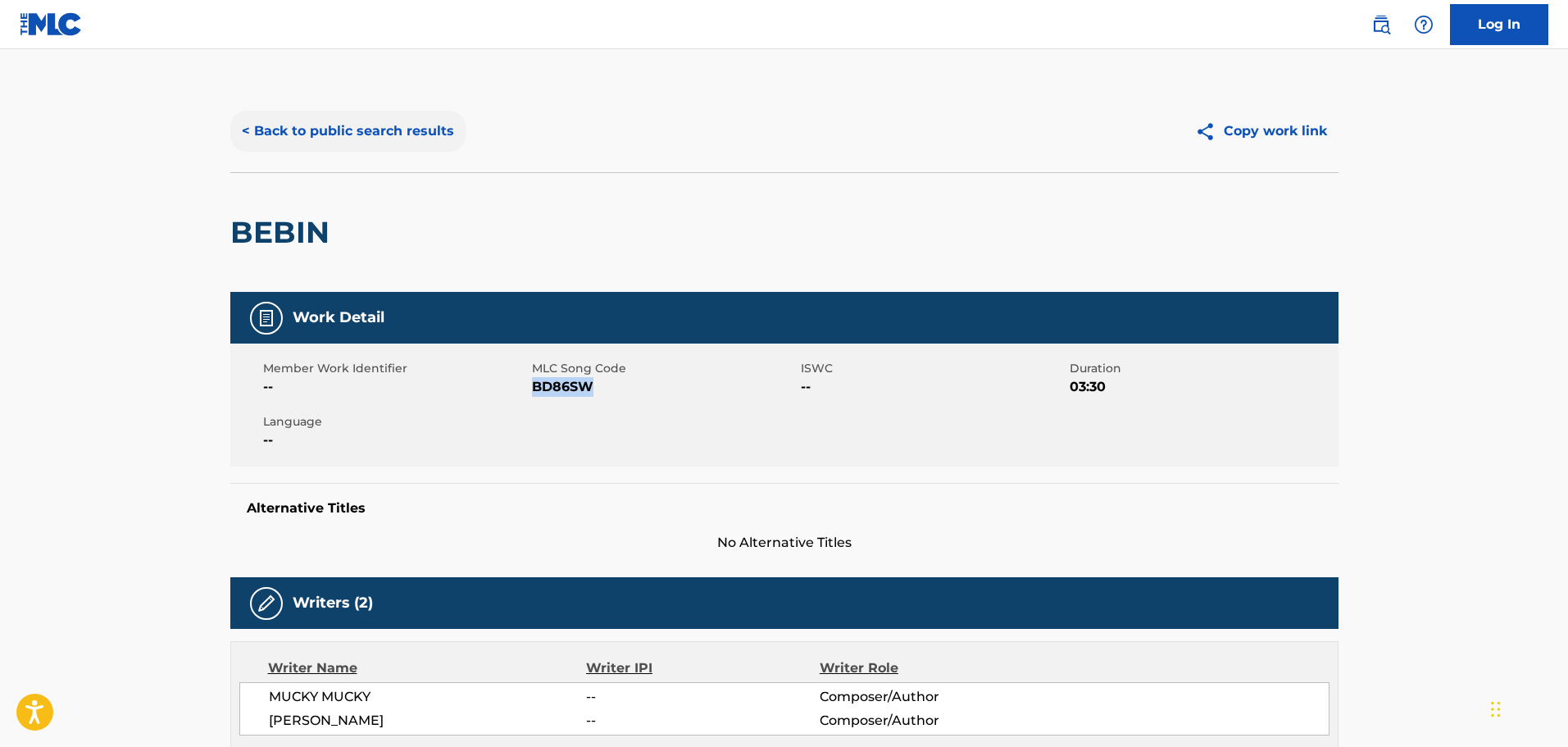
click at [358, 127] on button "< Back to public search results" at bounding box center [347, 131] width 235 height 41
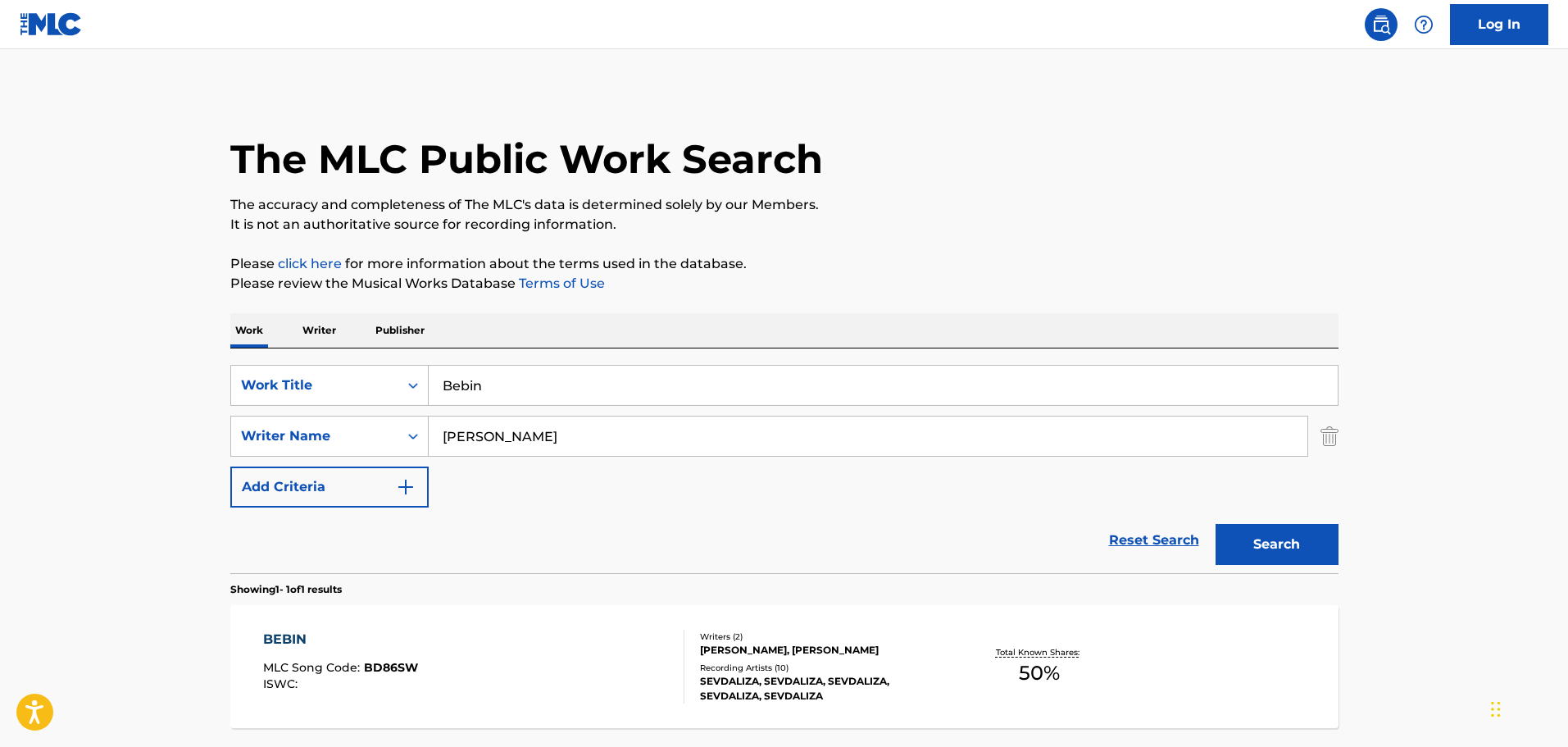
scroll to position [51, 0]
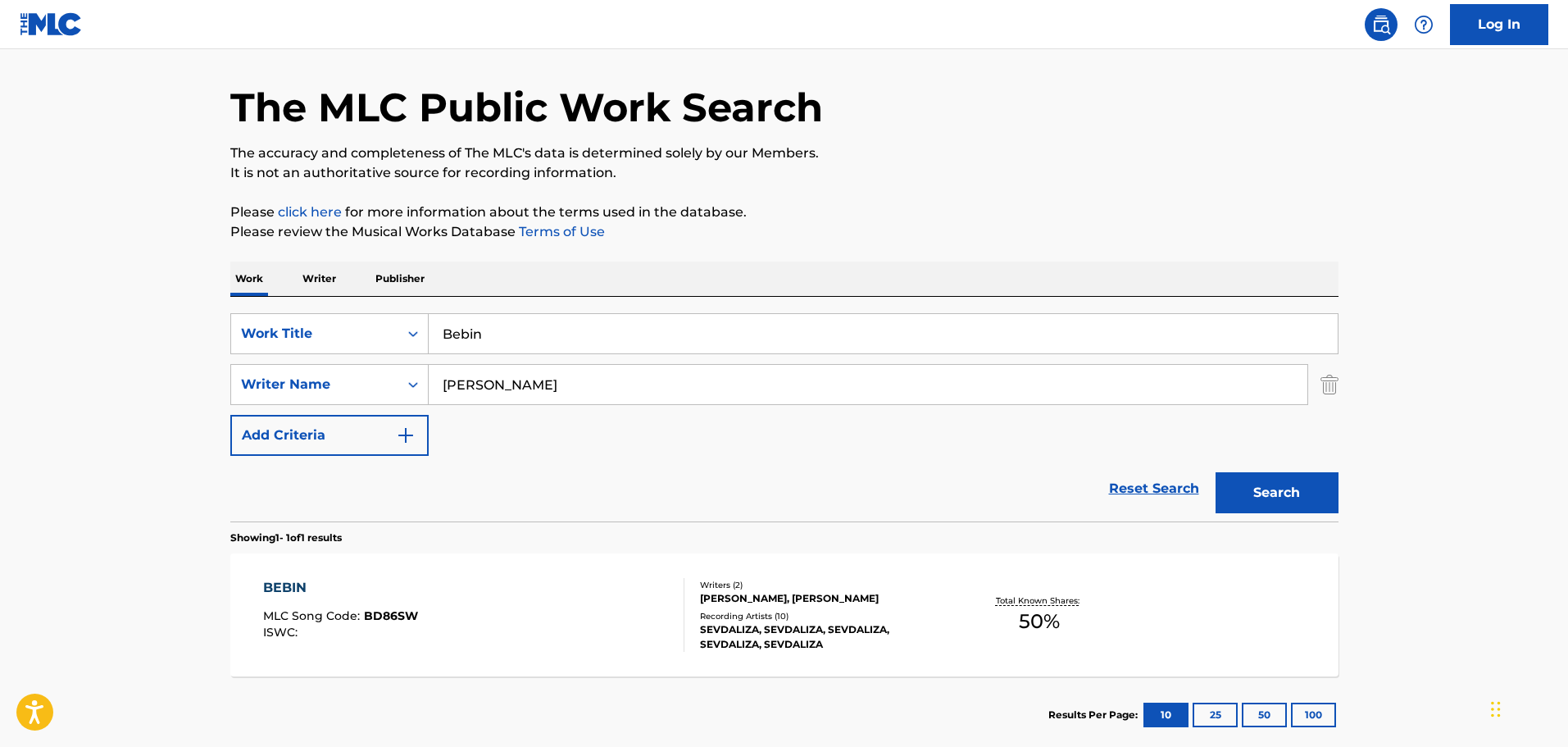
drag, startPoint x: 510, startPoint y: 337, endPoint x: 435, endPoint y: 332, distance: 75.2
click at [435, 332] on input "Bebin" at bounding box center [883, 334] width 909 height 40
paste input "Comet"
type input "Comet"
click at [1324, 505] on button "Search" at bounding box center [1277, 492] width 123 height 41
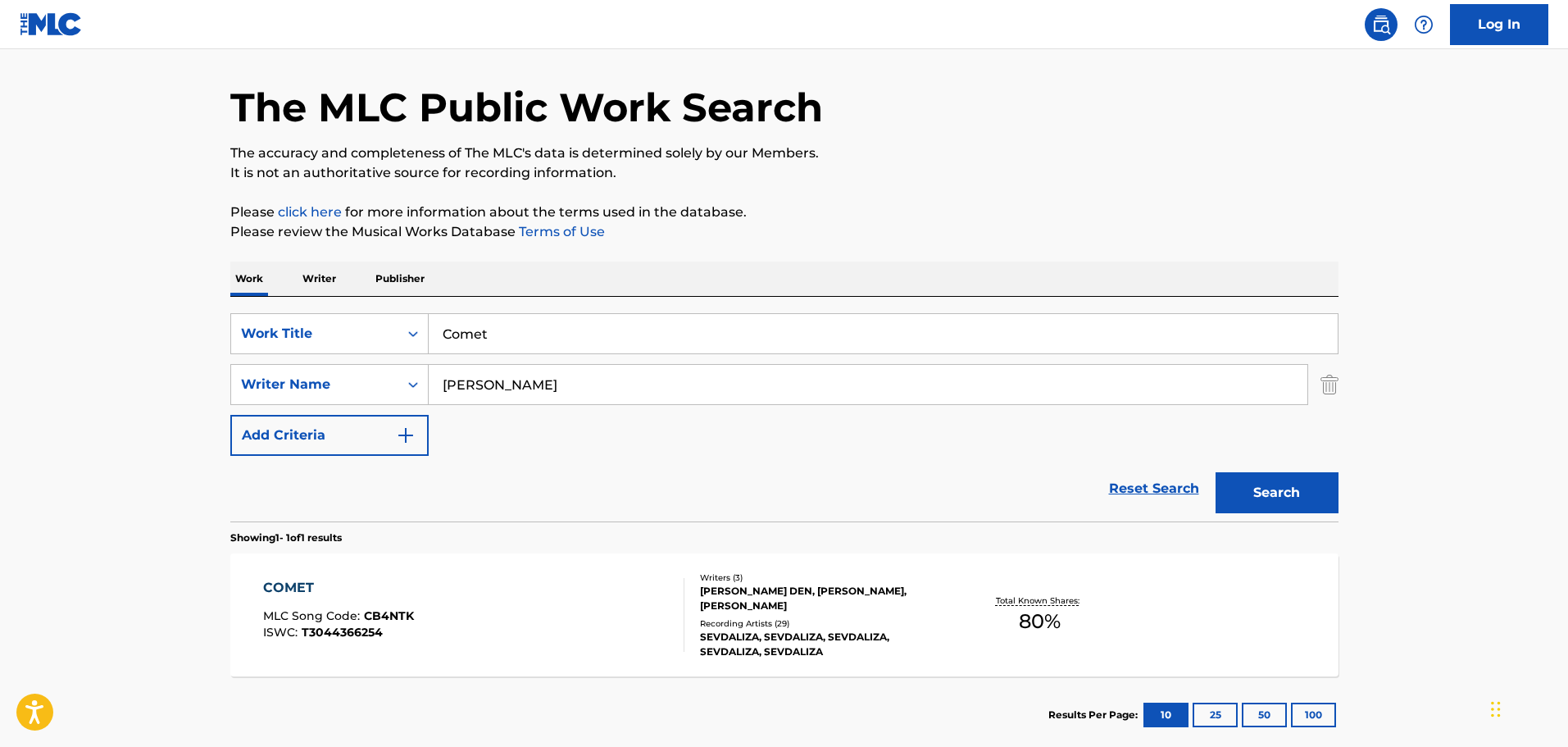
click at [759, 607] on div "[PERSON_NAME] DEN, [PERSON_NAME], [PERSON_NAME]" at bounding box center [824, 599] width 248 height 30
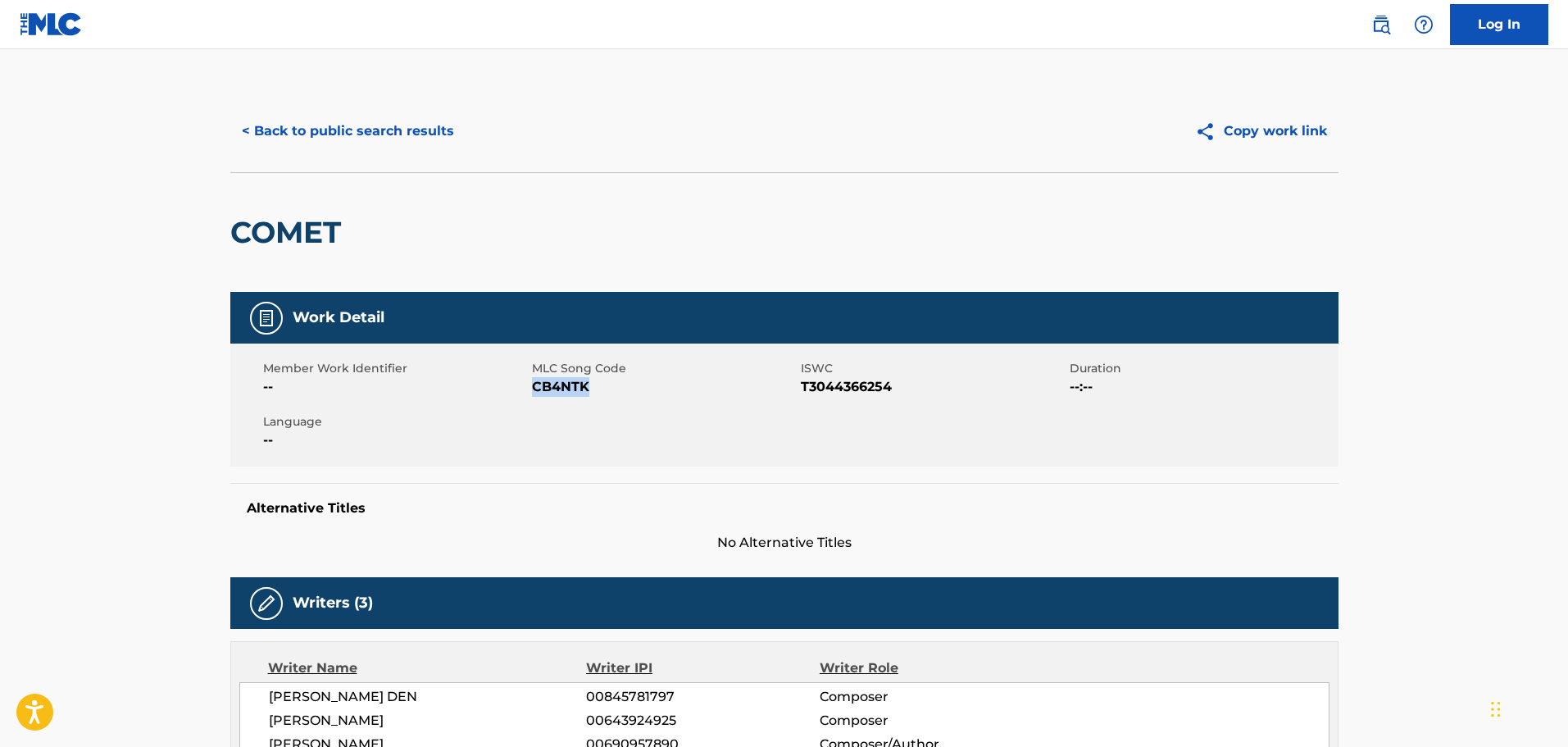
drag, startPoint x: 591, startPoint y: 390, endPoint x: 536, endPoint y: 395, distance: 55.2
click at [536, 395] on span "CB4NTK" at bounding box center [665, 387] width 265 height 19
copy span "CB4NTK"
click at [313, 129] on button "< Back to public search results" at bounding box center [347, 131] width 235 height 41
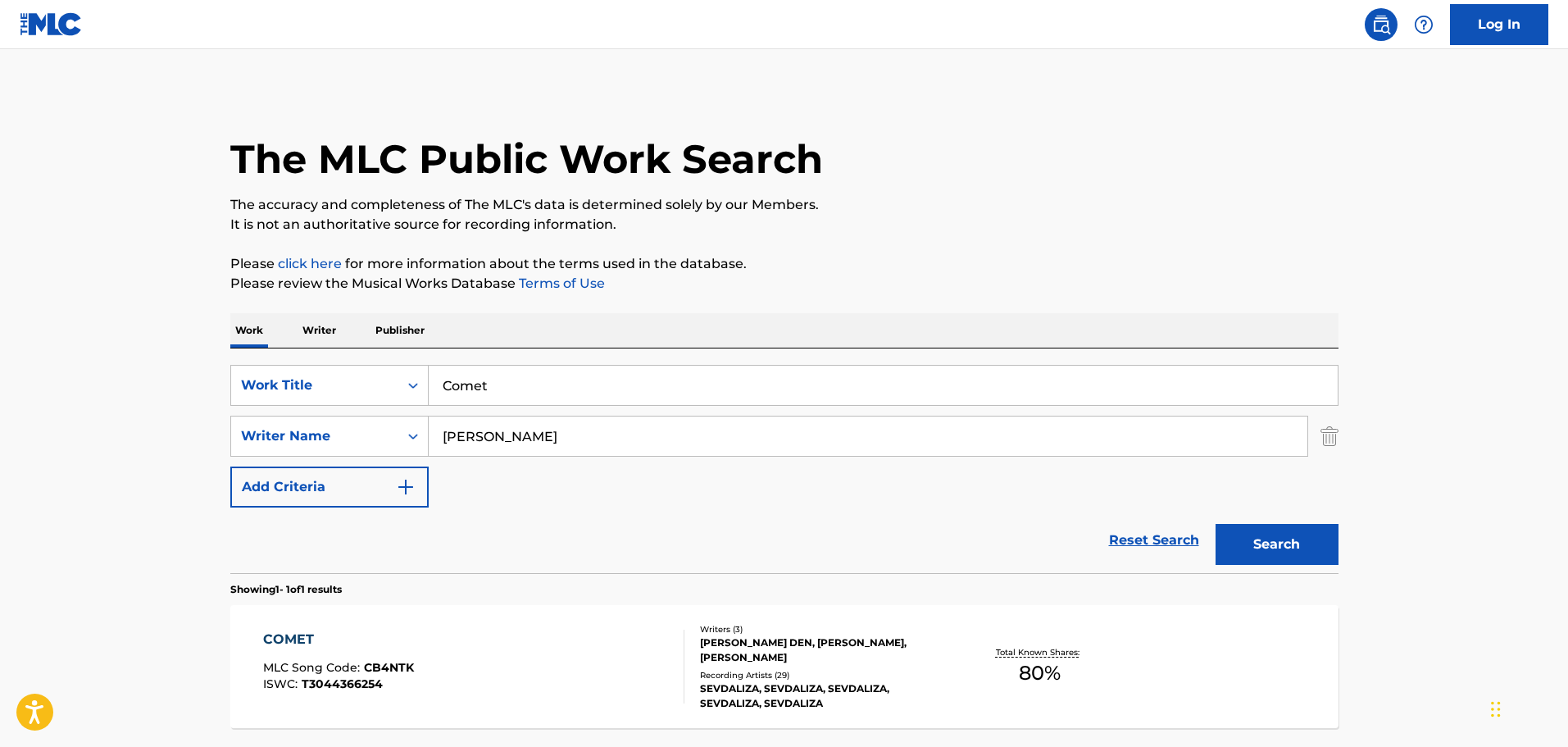
scroll to position [51, 0]
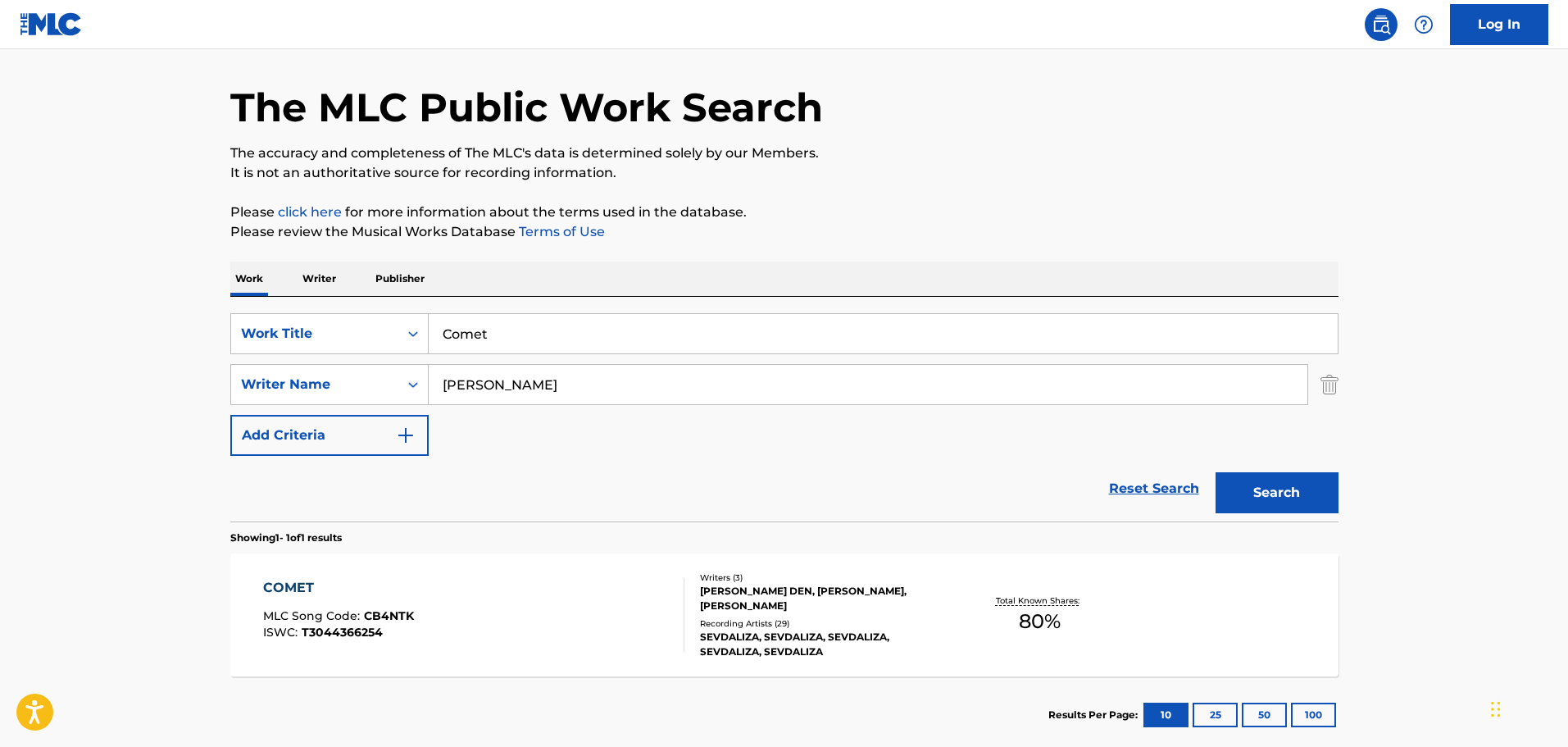
drag, startPoint x: 500, startPoint y: 331, endPoint x: 445, endPoint y: 335, distance: 55.1
click at [445, 335] on input "Comet" at bounding box center [883, 334] width 909 height 40
paste input "Darkest Hour"
type input "Darkest Hour"
click at [1257, 488] on button "Search" at bounding box center [1277, 492] width 123 height 41
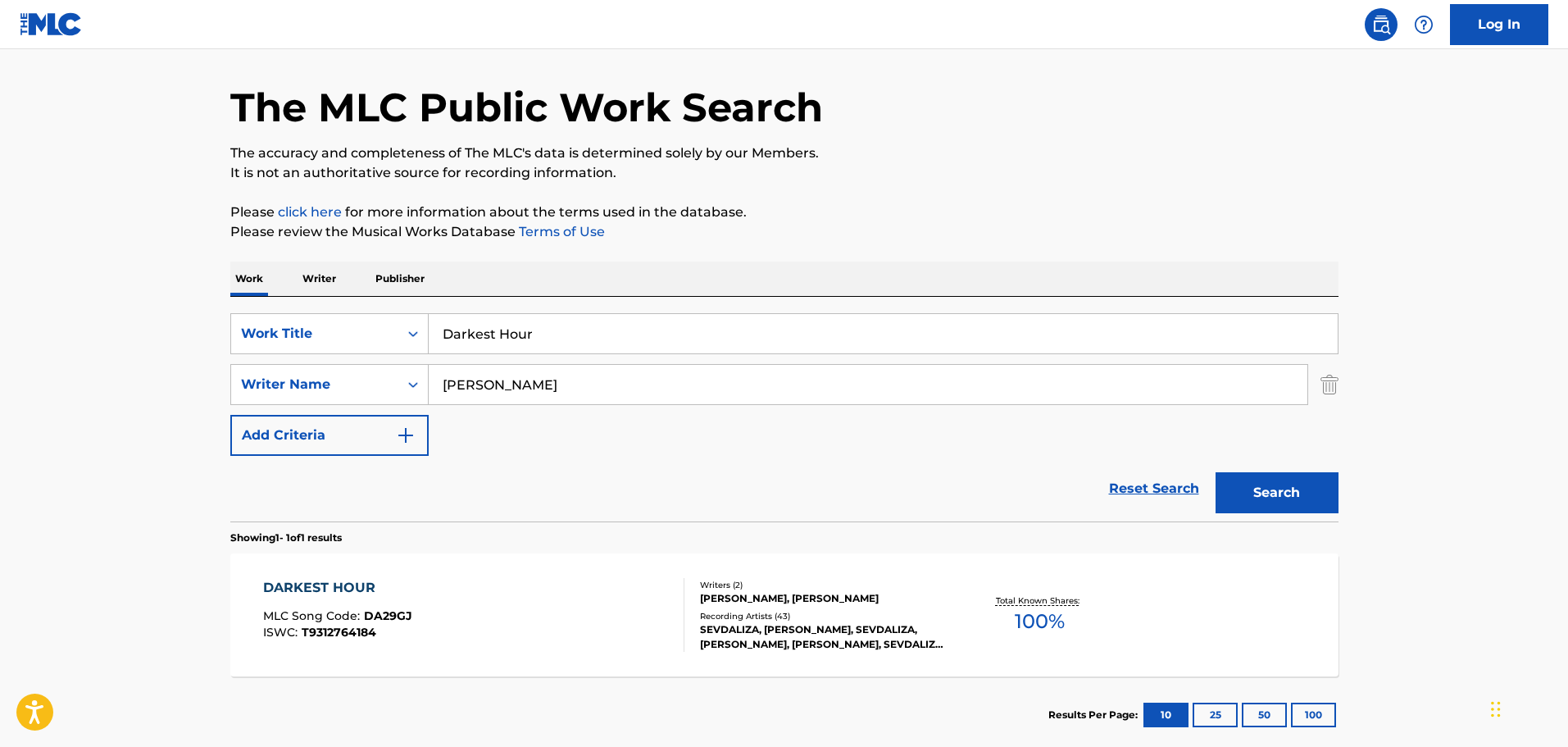
click at [844, 606] on div "Writers ( 2 ) [PERSON_NAME], [PERSON_NAME] Recording Artists ( 43 ) [PERSON_NAM…" at bounding box center [816, 615] width 263 height 73
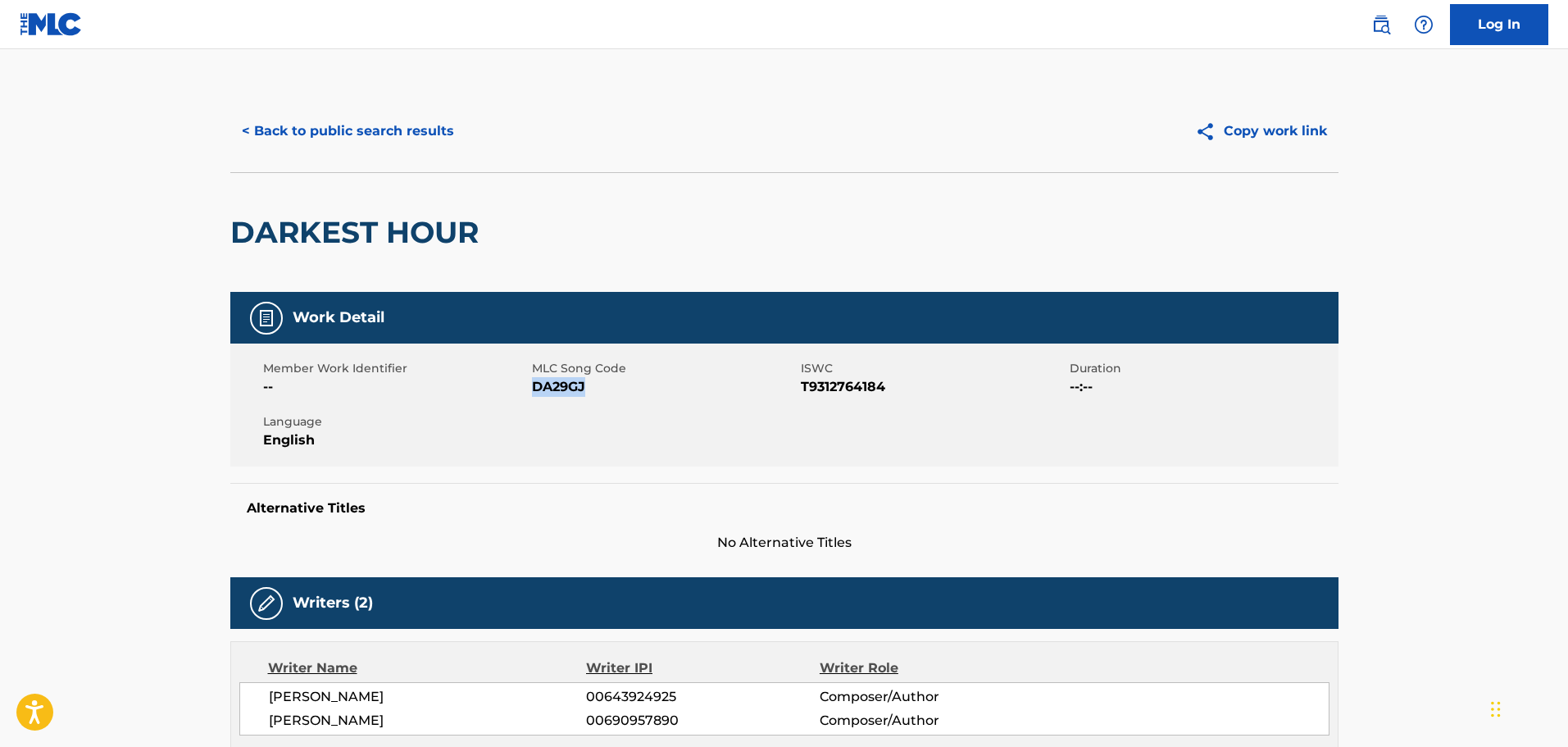
drag, startPoint x: 593, startPoint y: 393, endPoint x: 537, endPoint y: 393, distance: 56.0
click at [537, 393] on span "DA29GJ" at bounding box center [665, 387] width 265 height 19
copy span "DA29GJ"
click at [405, 137] on button "< Back to public search results" at bounding box center [347, 131] width 235 height 41
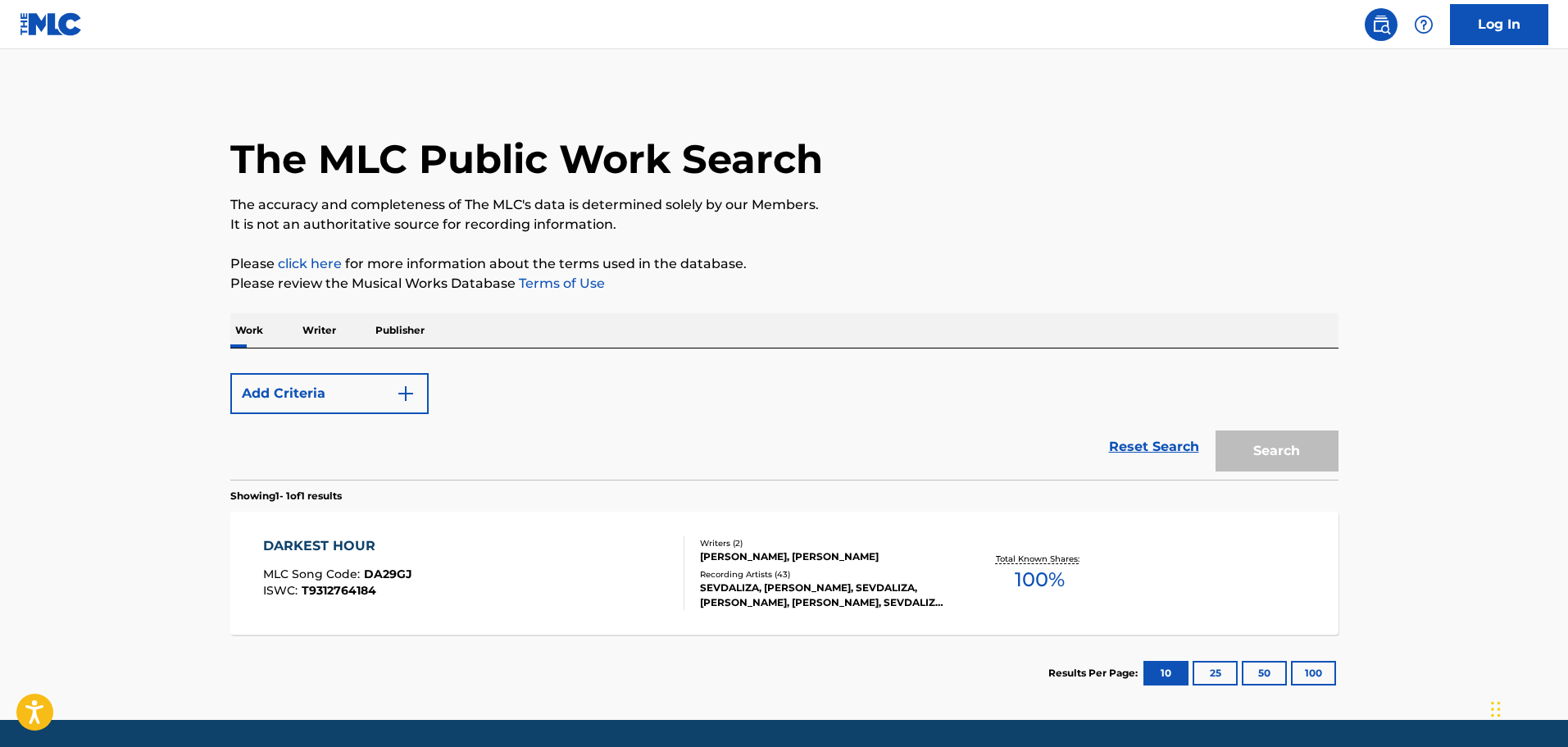
scroll to position [51, 0]
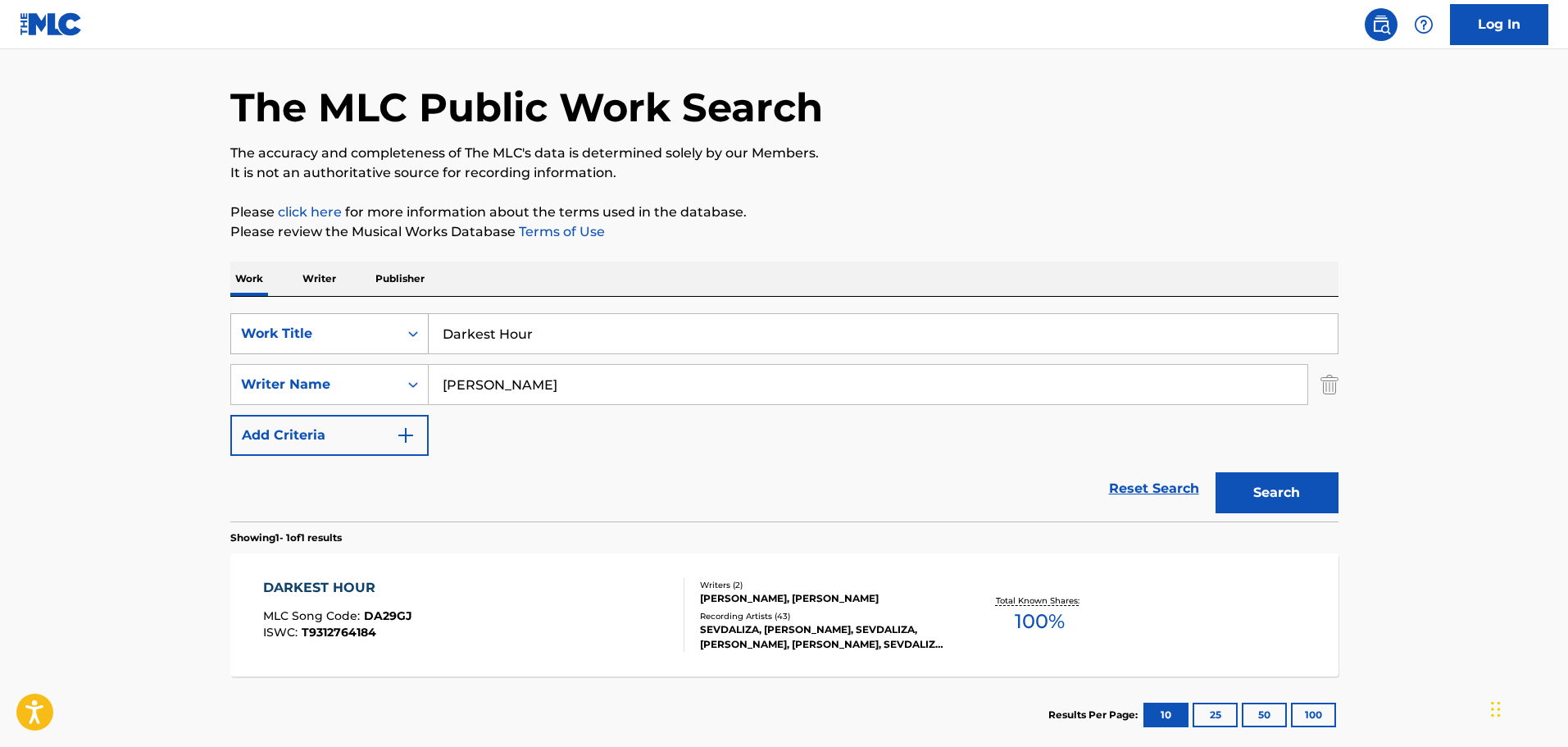
drag, startPoint x: 478, startPoint y: 348, endPoint x: 384, endPoint y: 348, distance: 94.0
click at [384, 348] on div "SearchWithCriteria26c71c12-ed18-47b8-95c8-2caf7843d4e2 Work Title Darkest Hour" at bounding box center [784, 334] width 1109 height 41
paste input "ormant"
type input "Dormant"
click at [1243, 494] on button "Search" at bounding box center [1277, 492] width 123 height 41
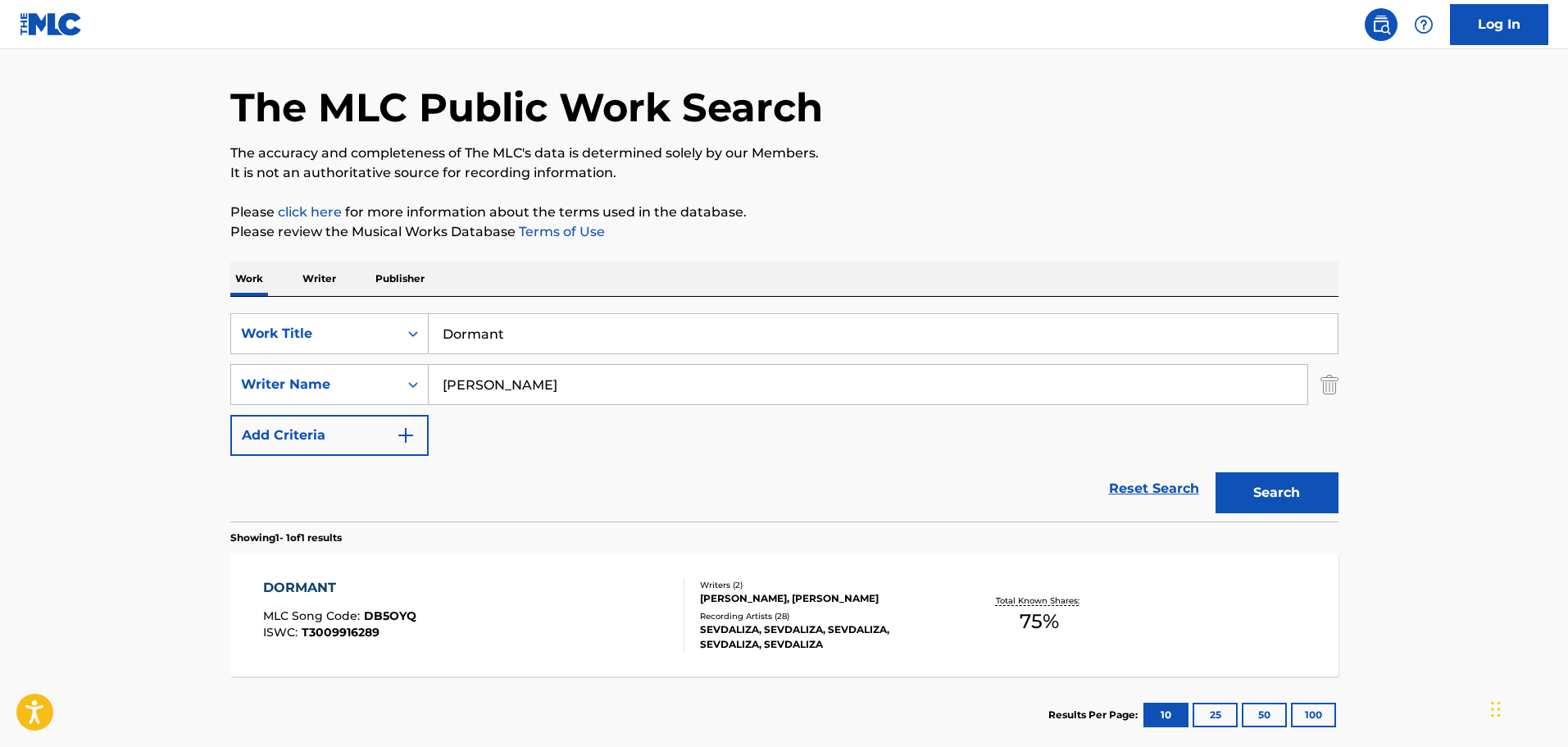
click at [769, 623] on div "SEVDALIZA, SEVDALIZA, SEVDALIZA, SEVDALIZA, SEVDALIZA" at bounding box center [824, 637] width 248 height 30
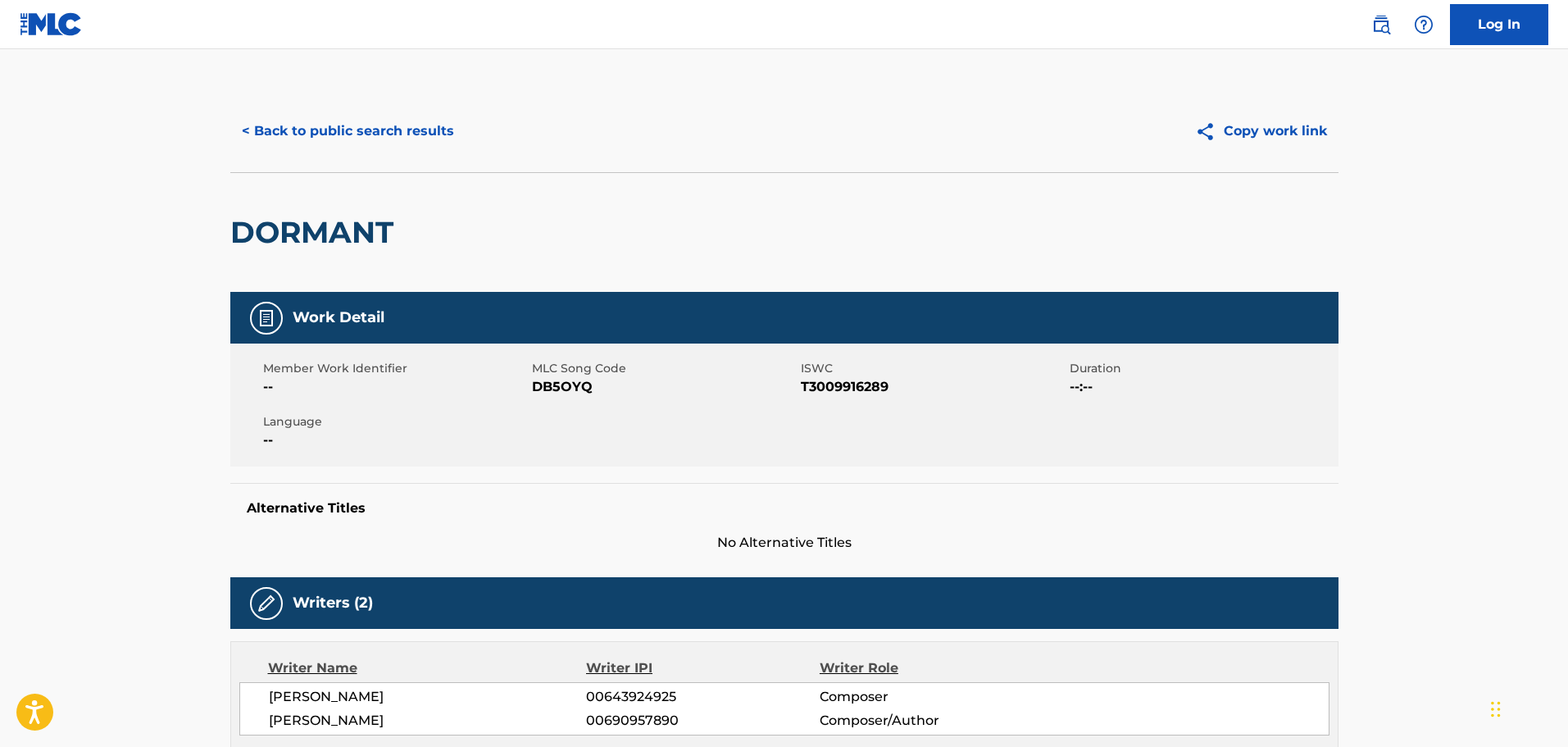
scroll to position [246, 0]
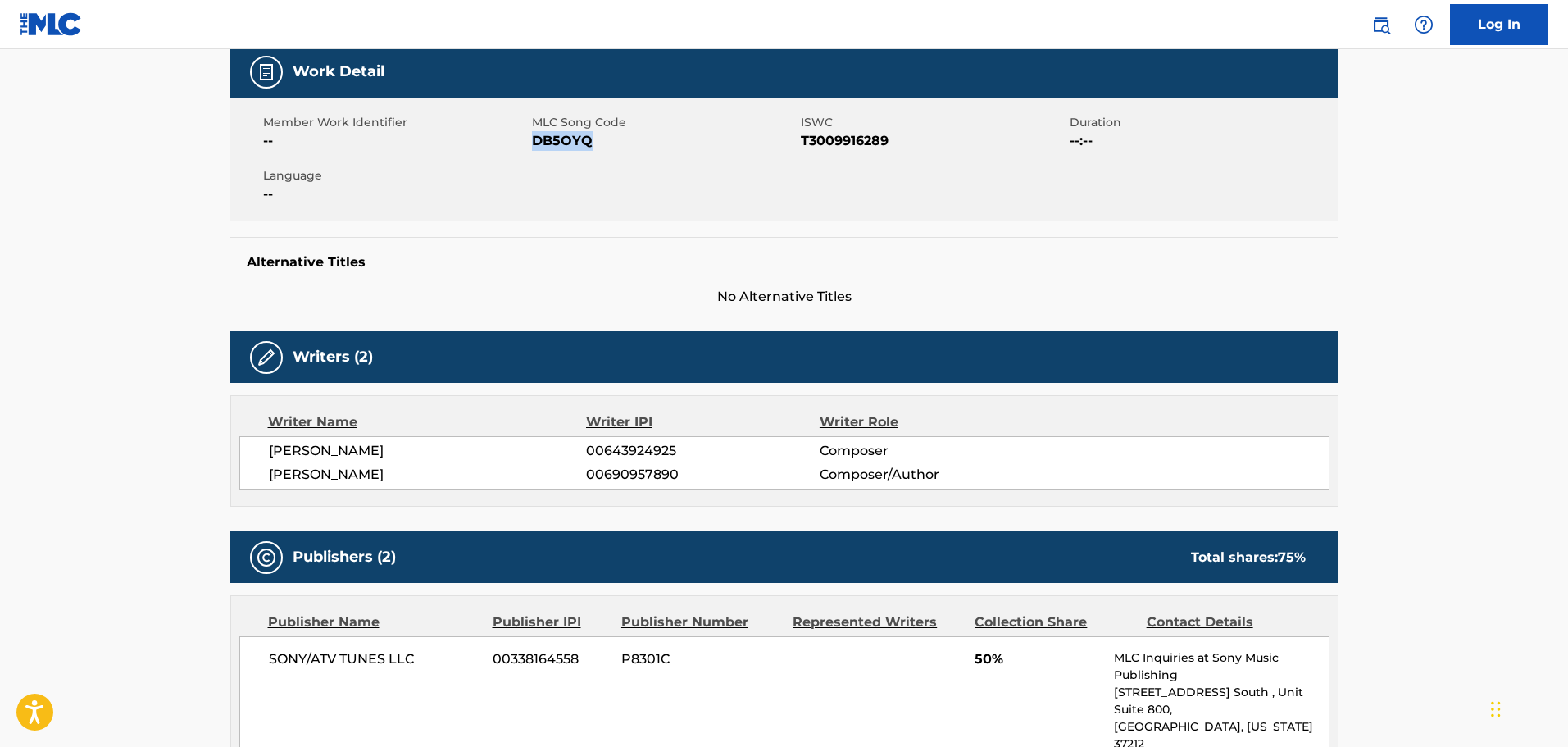
drag, startPoint x: 592, startPoint y: 137, endPoint x: 532, endPoint y: 143, distance: 60.3
click at [532, 143] on span "DB5OYQ" at bounding box center [665, 141] width 265 height 19
copy span "DB5OYQ"
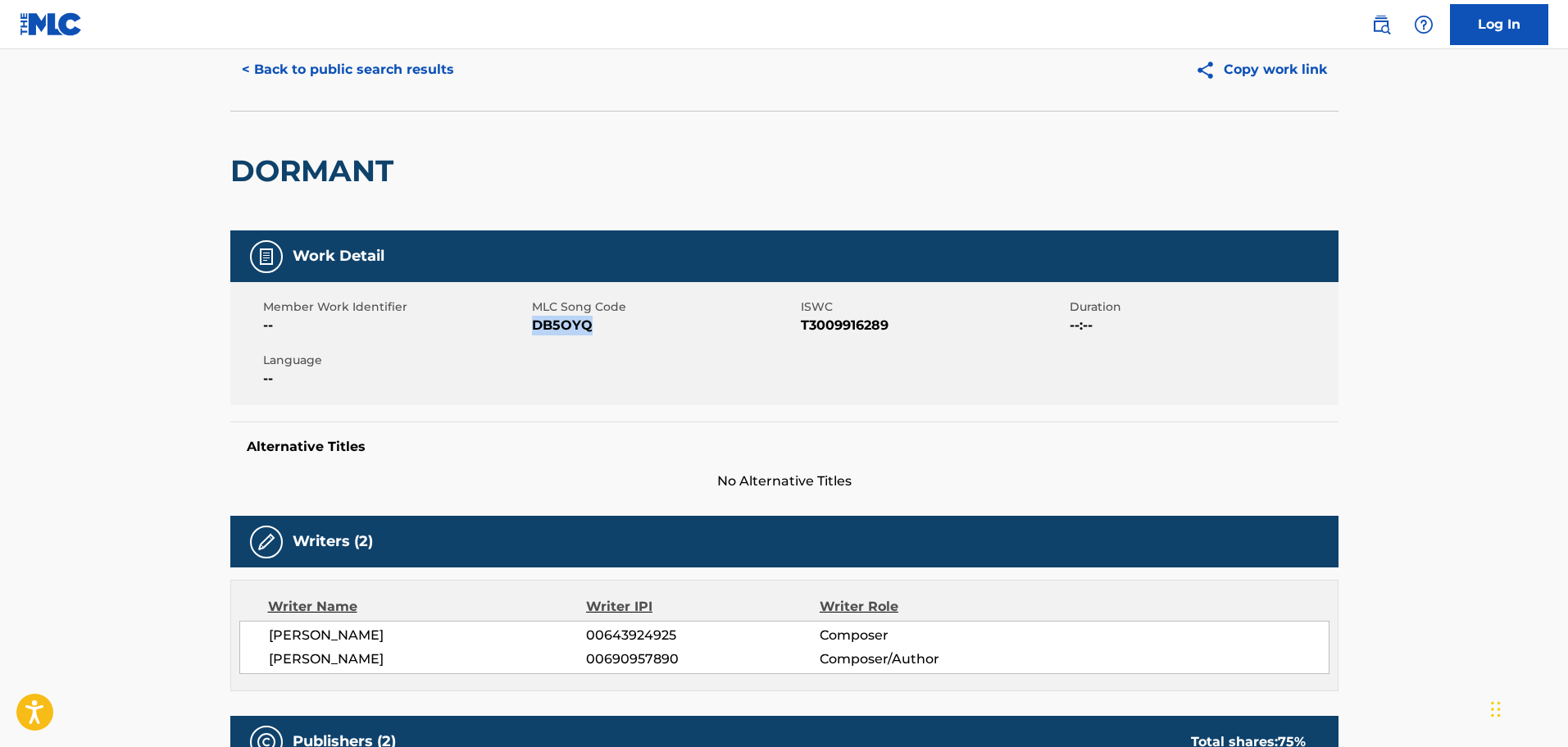
scroll to position [0, 0]
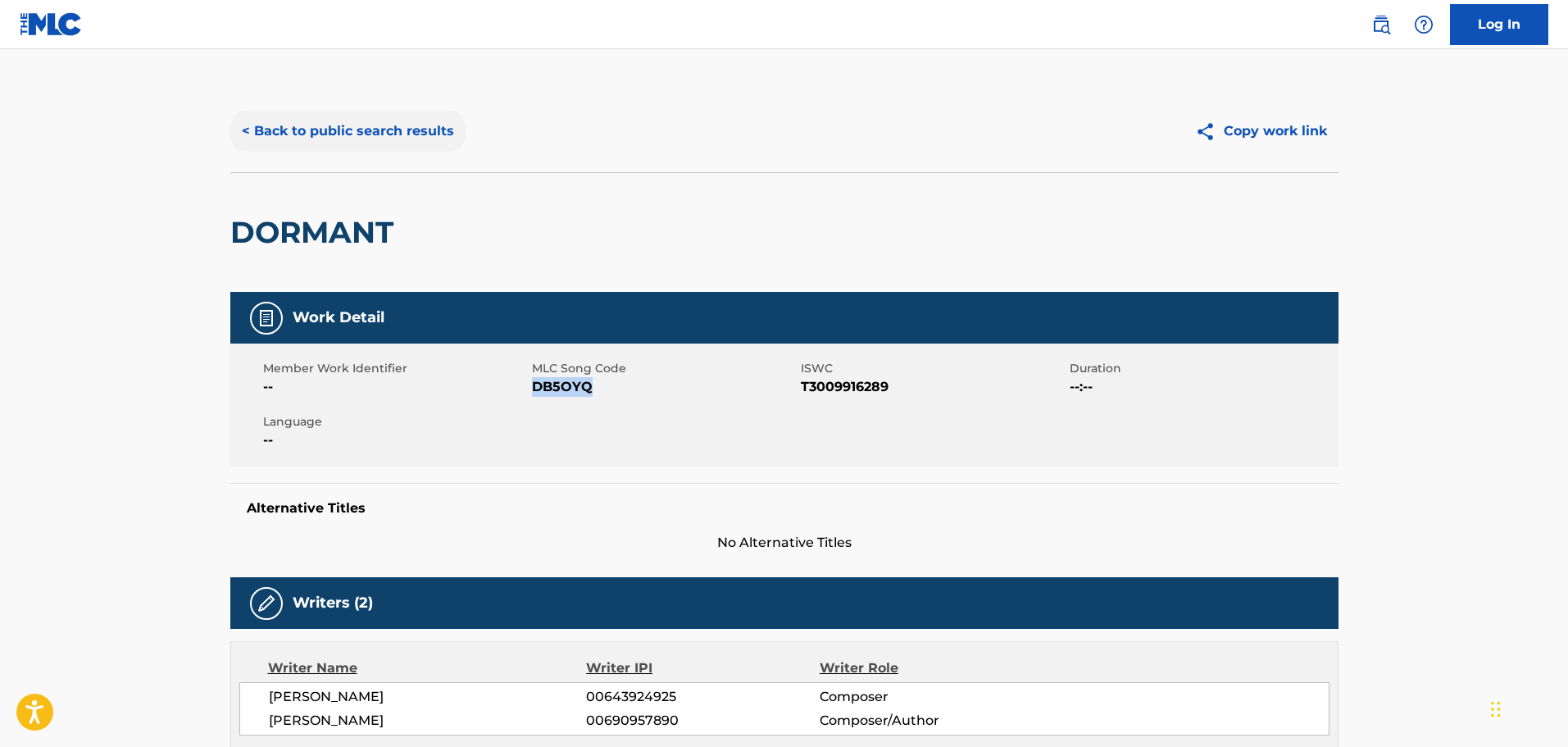
click at [383, 126] on button "< Back to public search results" at bounding box center [347, 131] width 235 height 41
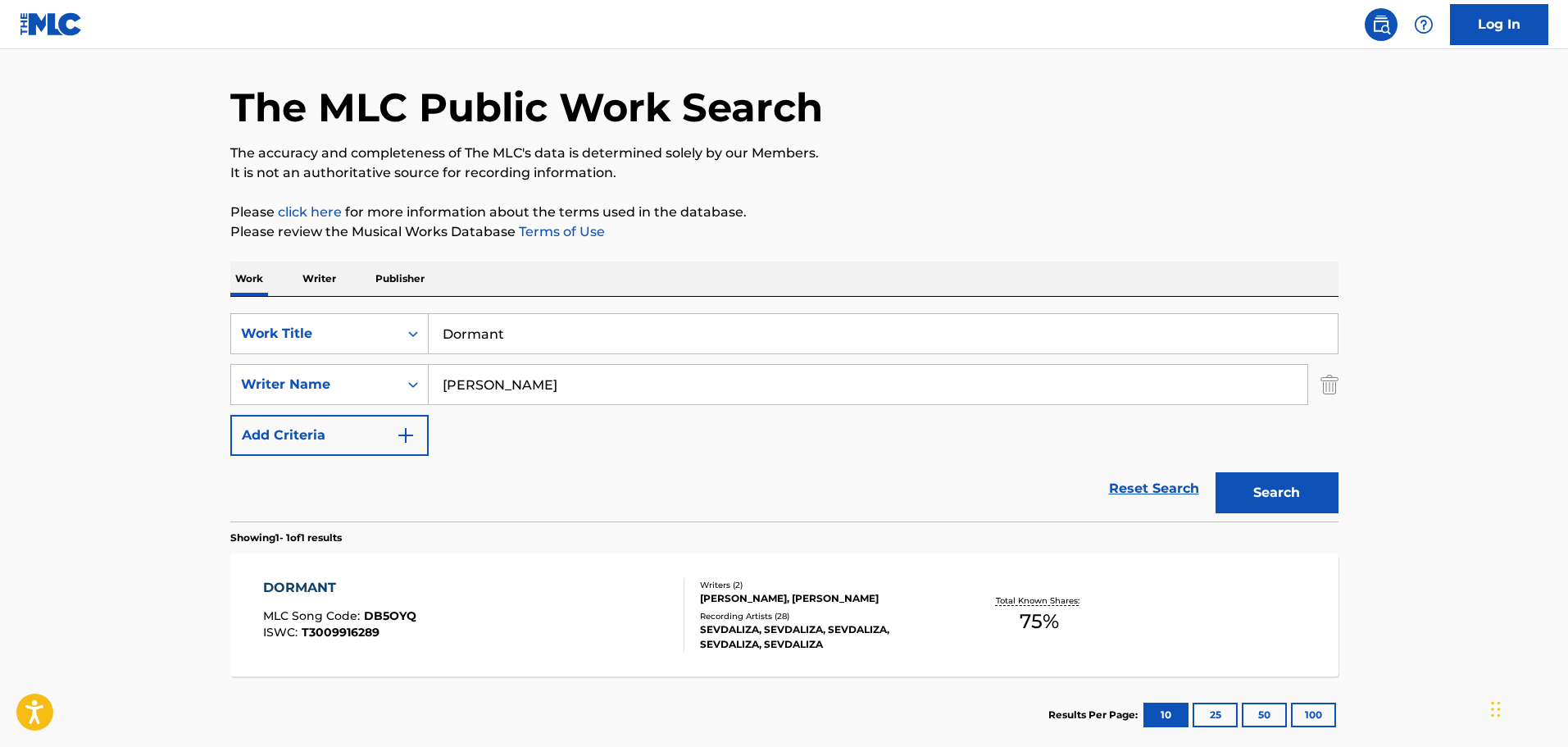
drag, startPoint x: 514, startPoint y: 331, endPoint x: 428, endPoint y: 337, distance: 86.2
click at [429, 337] on input "Dormant" at bounding box center [883, 334] width 909 height 40
paste input "Eden"
type input "Eden"
click at [1289, 497] on button "Search" at bounding box center [1277, 492] width 123 height 41
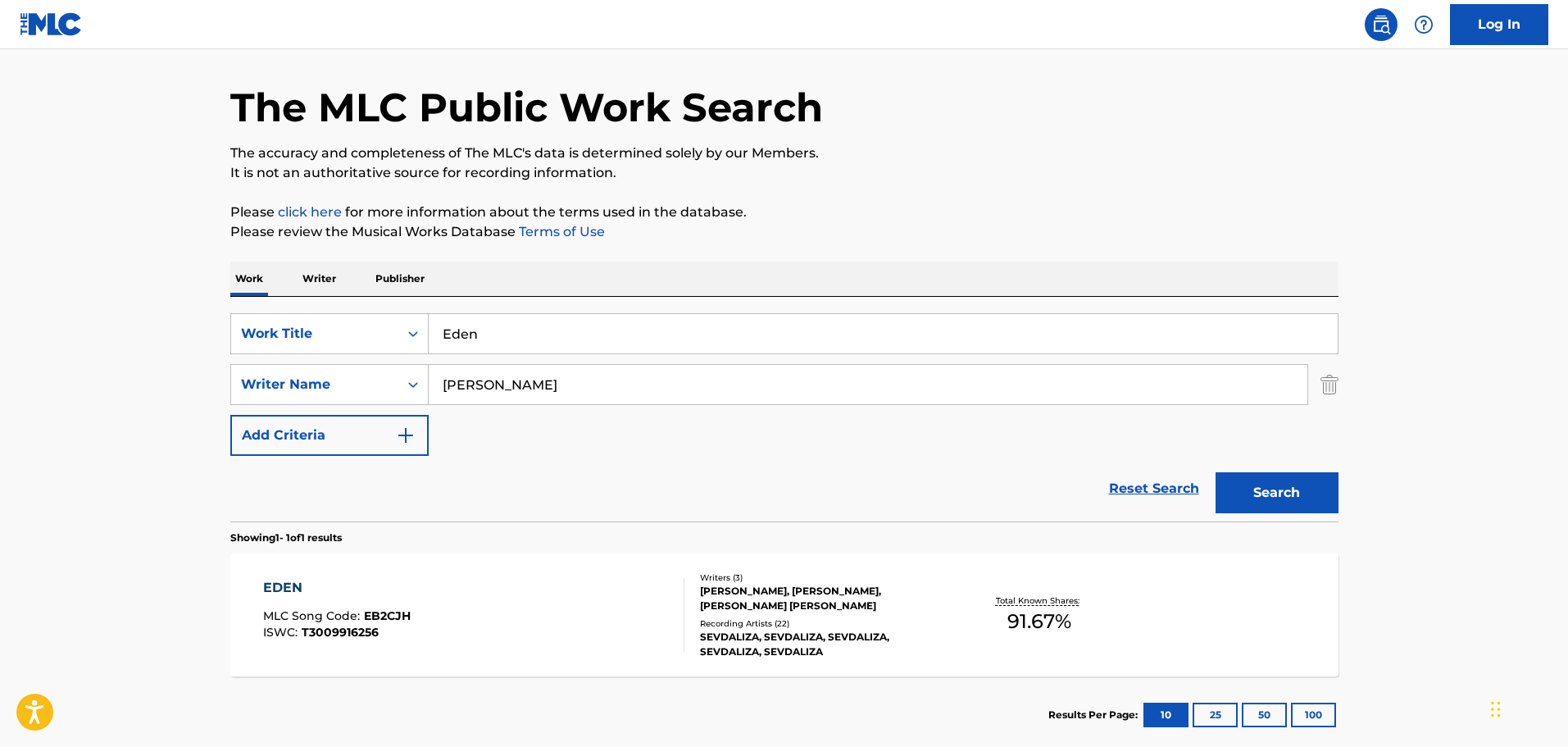
click at [784, 596] on div "[PERSON_NAME], [PERSON_NAME], [PERSON_NAME] [PERSON_NAME]" at bounding box center [824, 599] width 248 height 30
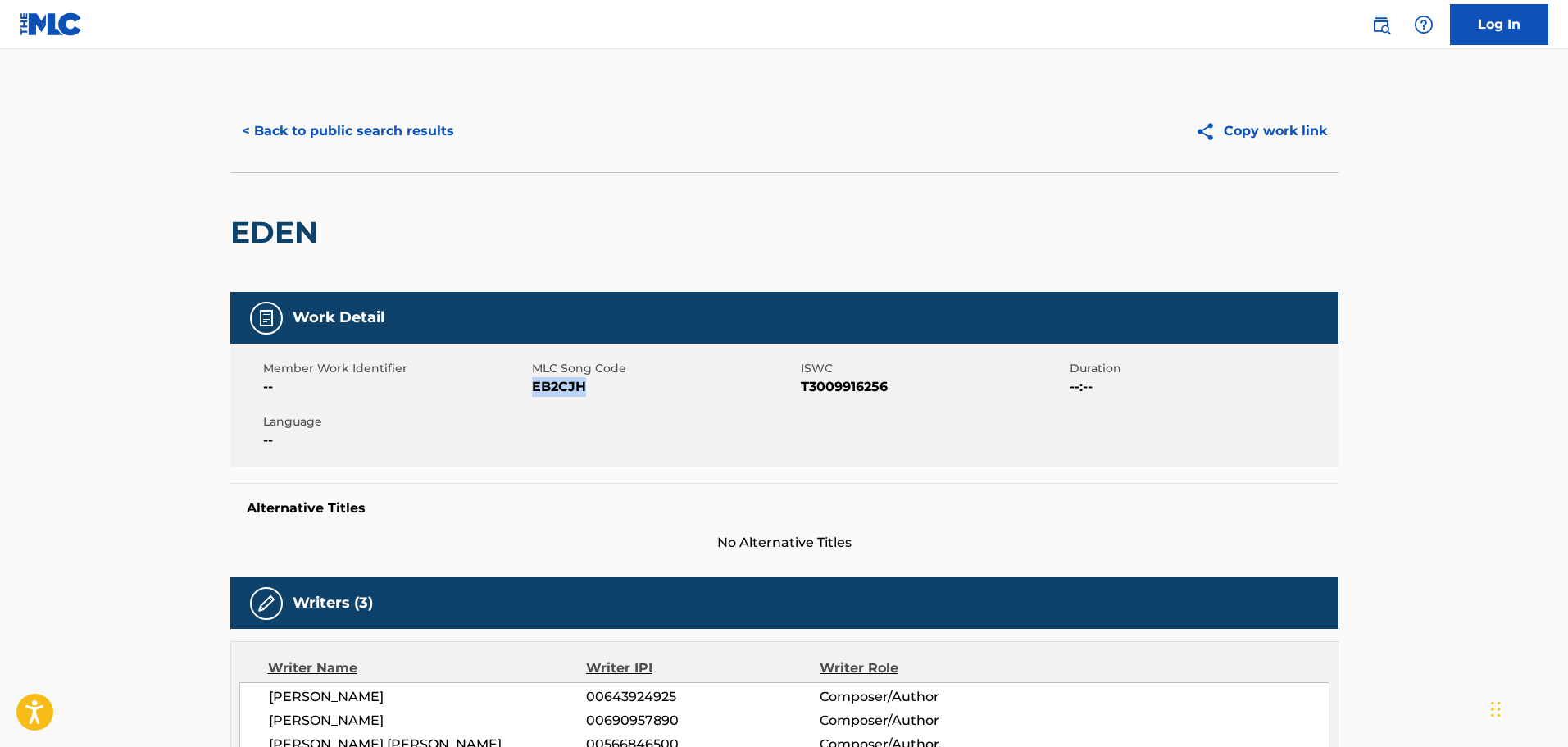
drag, startPoint x: 593, startPoint y: 392, endPoint x: 532, endPoint y: 400, distance: 61.5
click at [532, 400] on div "Member Work Identifier -- MLC Song Code EB2CJH ISWC T3009916256 Duration --:-- …" at bounding box center [784, 406] width 1109 height 123
copy span "EB2CJH"
